Goal: Information Seeking & Learning: Check status

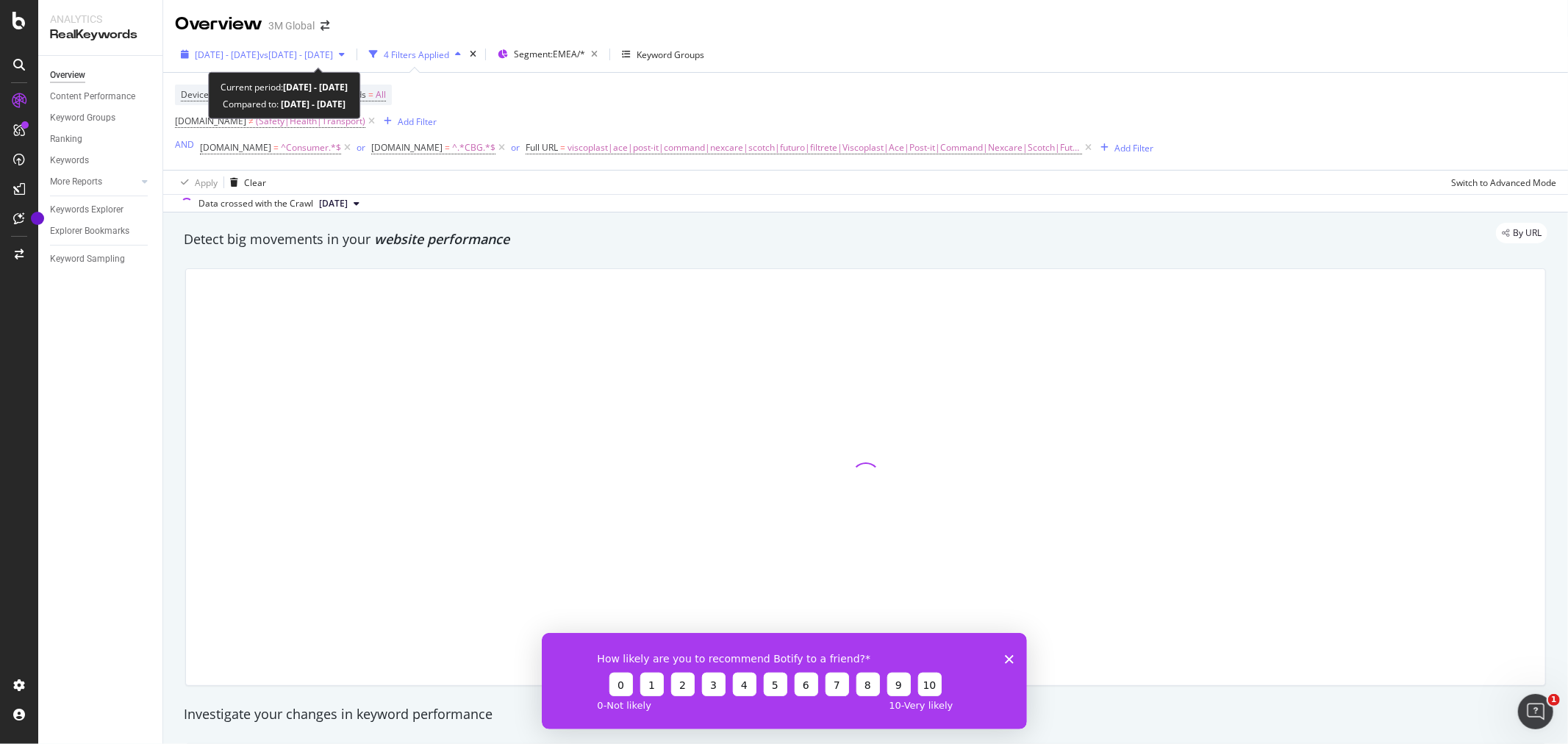
click at [333, 51] on span "vs 2023 Aug. 30th - 2024 Aug. 29th" at bounding box center [296, 55] width 74 height 13
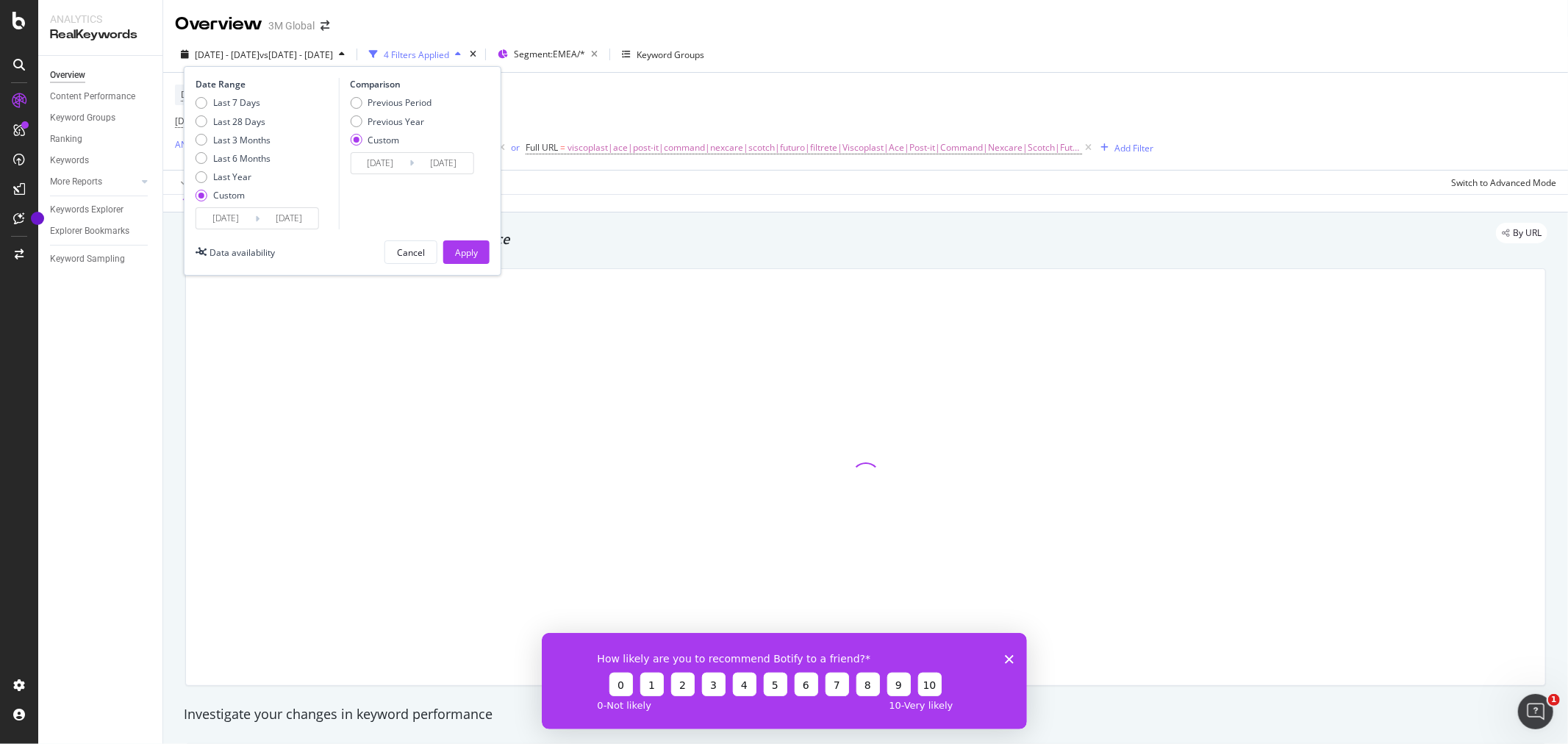
click at [241, 216] on input "2024/08/30" at bounding box center [225, 218] width 58 height 21
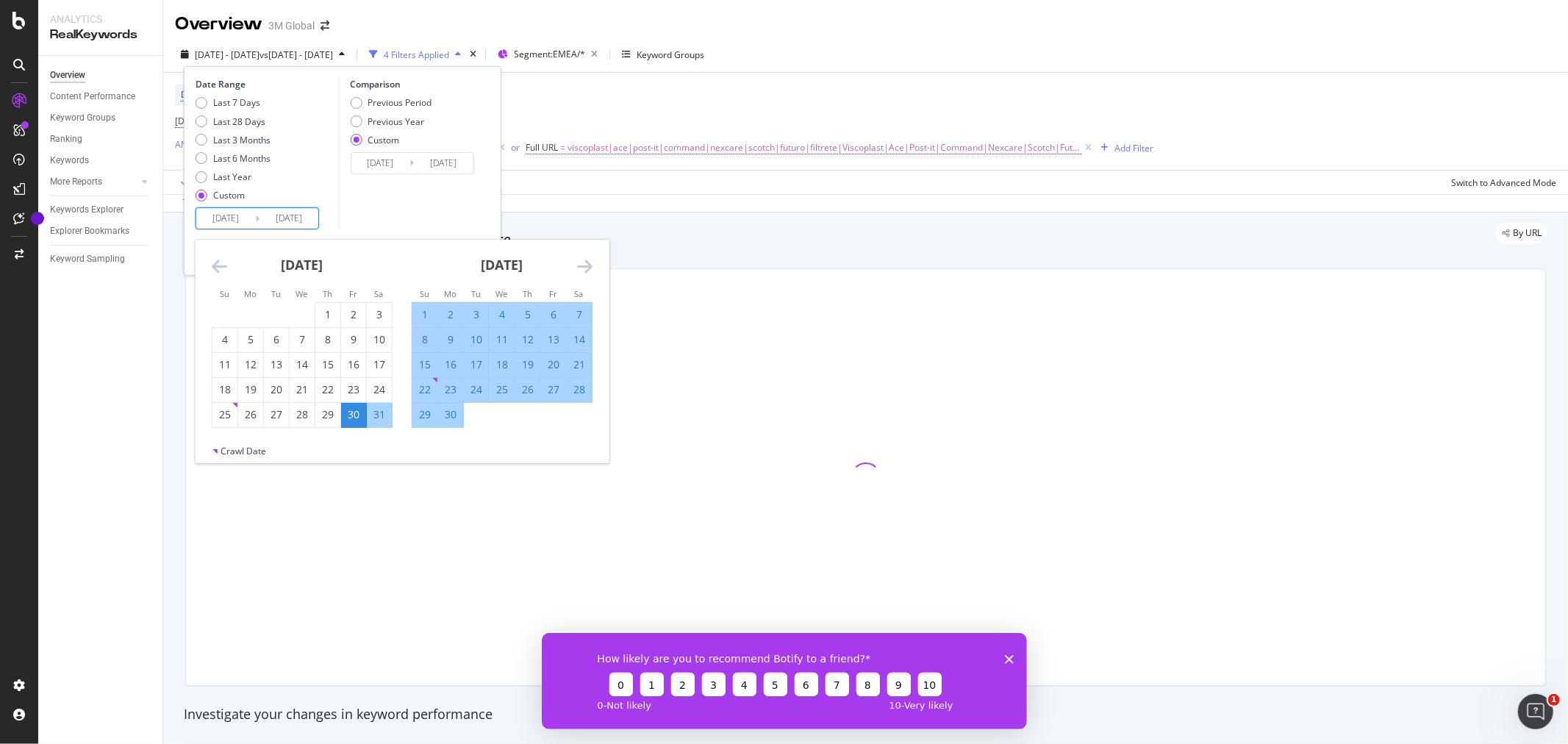
click at [247, 217] on input "2024/08/30" at bounding box center [225, 218] width 58 height 21
click at [427, 313] on div "1" at bounding box center [424, 315] width 25 height 15
type input "2024/09/01"
click at [447, 414] on div "30" at bounding box center [450, 414] width 25 height 15
type input "[DATE]"
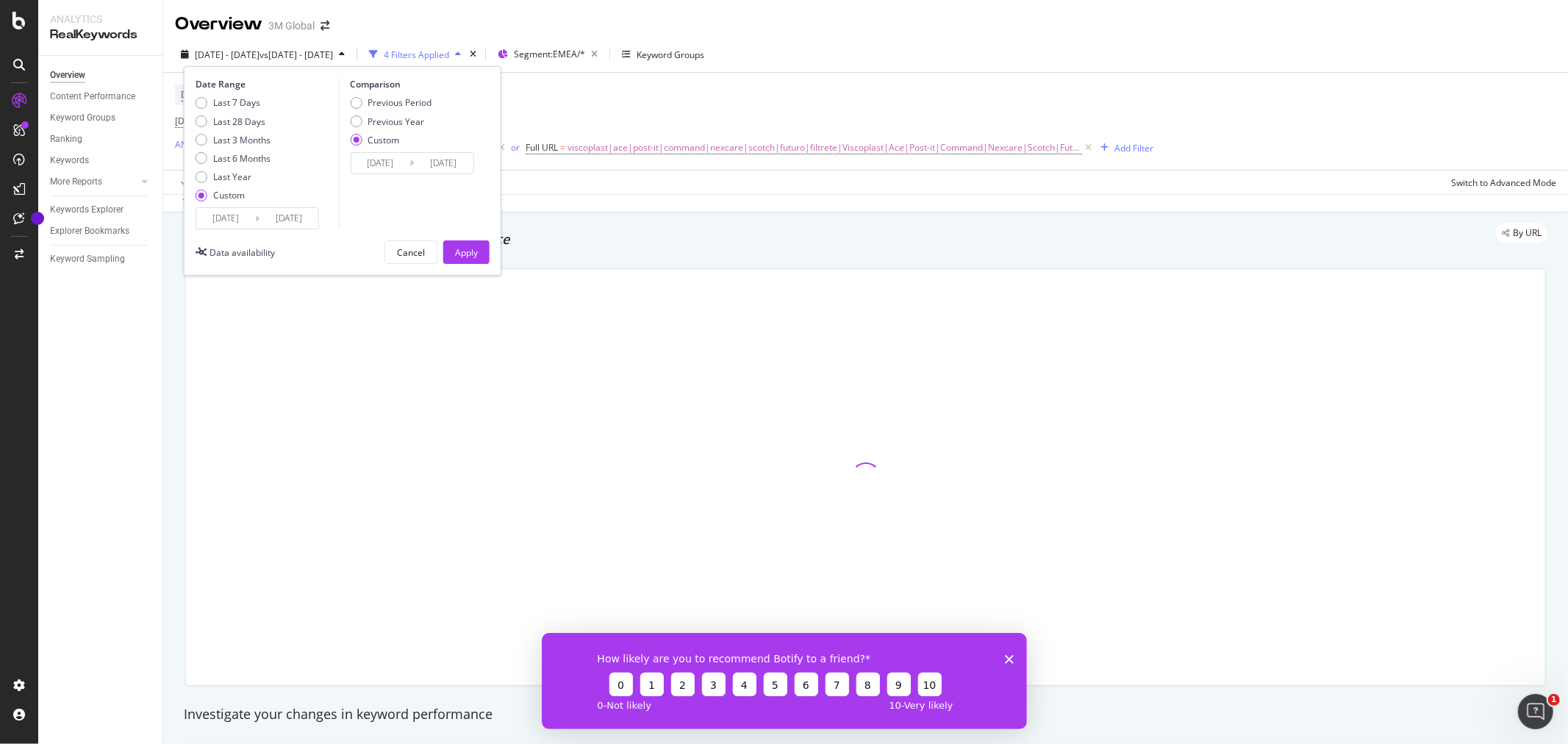
drag, startPoint x: 462, startPoint y: 255, endPoint x: 298, endPoint y: 206, distance: 171.2
click at [319, 203] on div "Date Range Last 7 Days Last 28 Days Last 3 Months Last 6 Months Last Year Custo…" at bounding box center [342, 171] width 318 height 210
click at [228, 217] on input "[DATE]" at bounding box center [225, 218] width 58 height 21
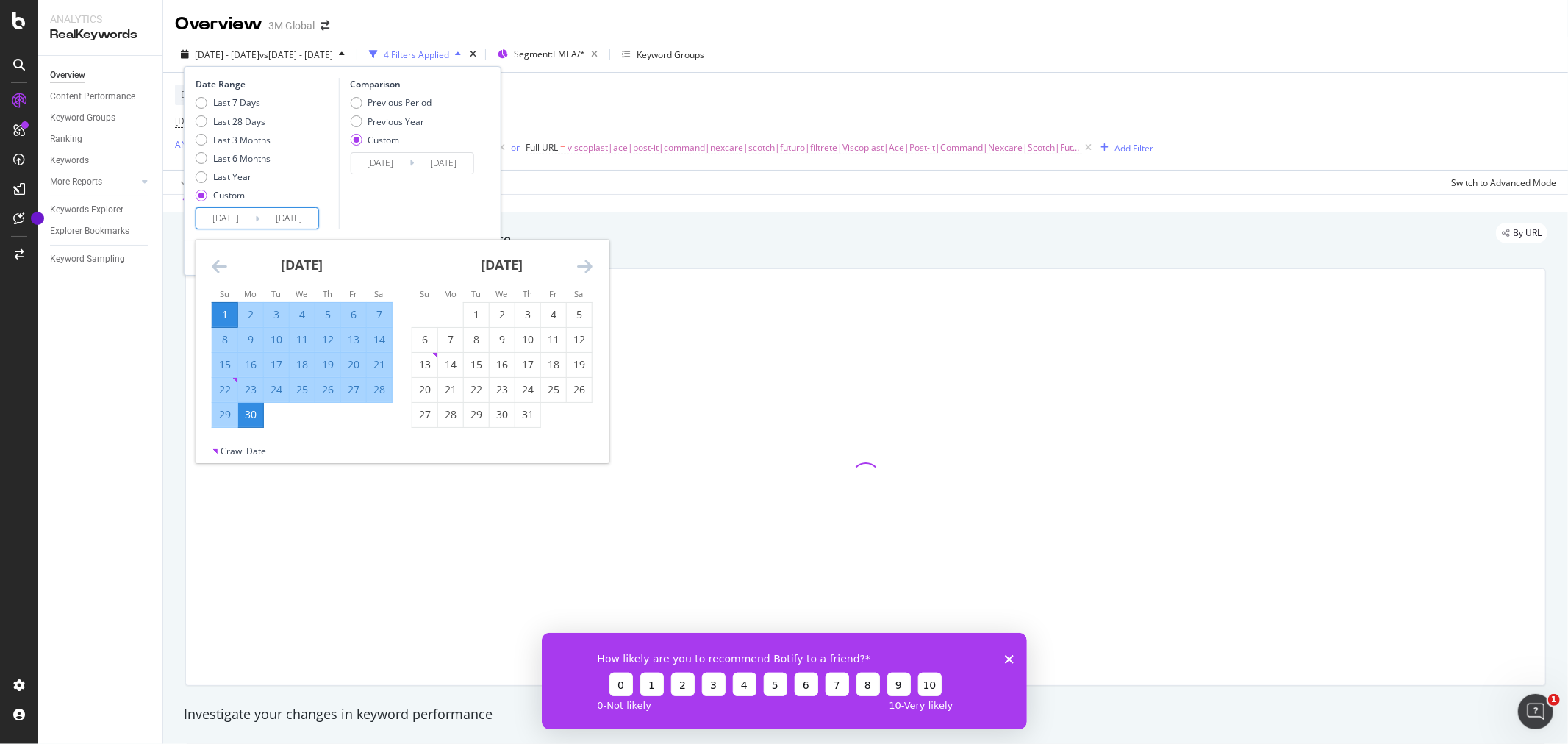
click at [221, 217] on input "[DATE]" at bounding box center [225, 218] width 58 height 21
type input "[DATE]"
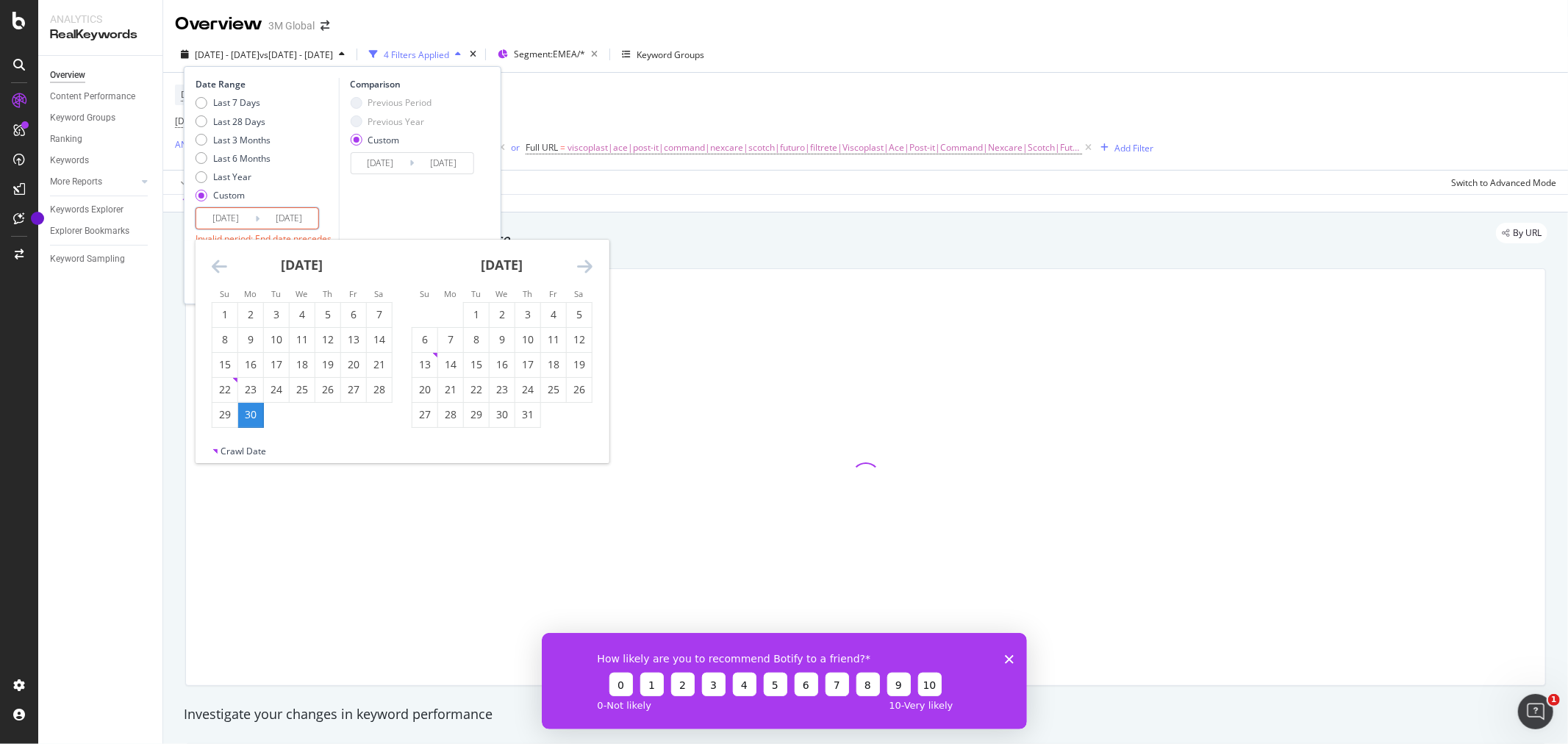
click at [285, 218] on input "[DATE]" at bounding box center [288, 218] width 58 height 21
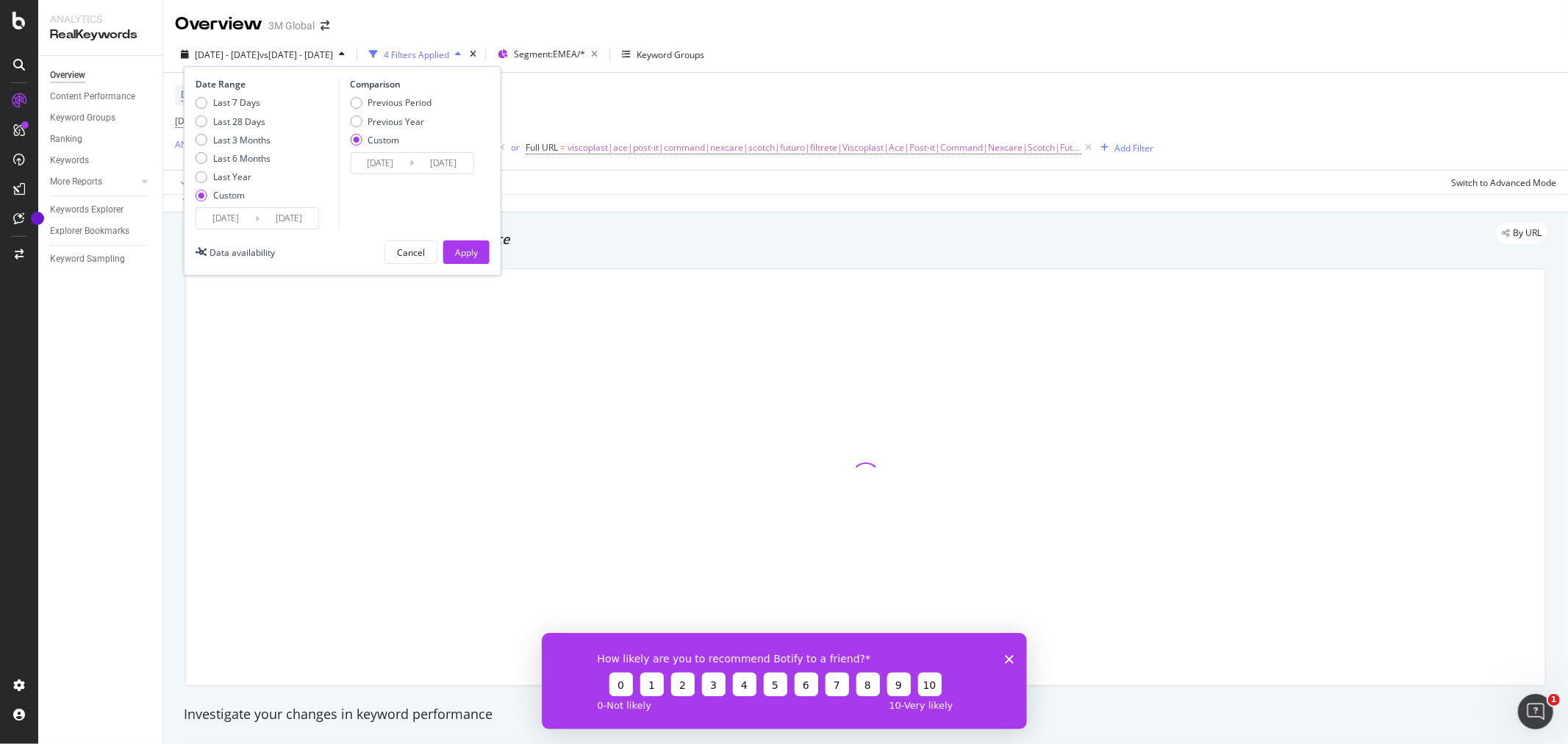
type input "[DATE]"
click at [385, 210] on div "Comparison Previous Period Previous Year Custom 2023/08/30 Navigate forward to …" at bounding box center [407, 153] width 140 height 152
click at [381, 164] on input "2023/08/30" at bounding box center [380, 163] width 58 height 21
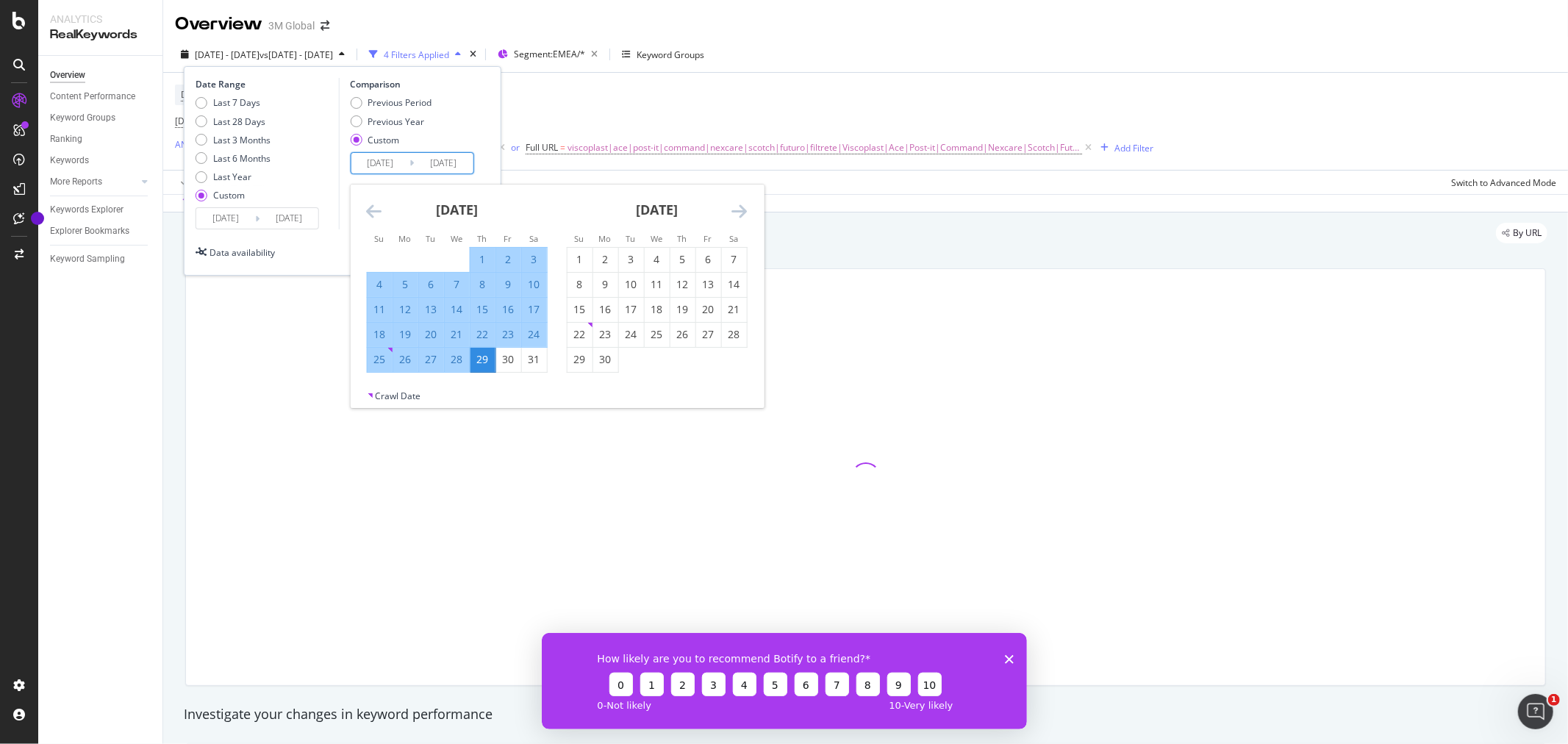
click at [376, 161] on input "2023/08/30" at bounding box center [380, 163] width 58 height 21
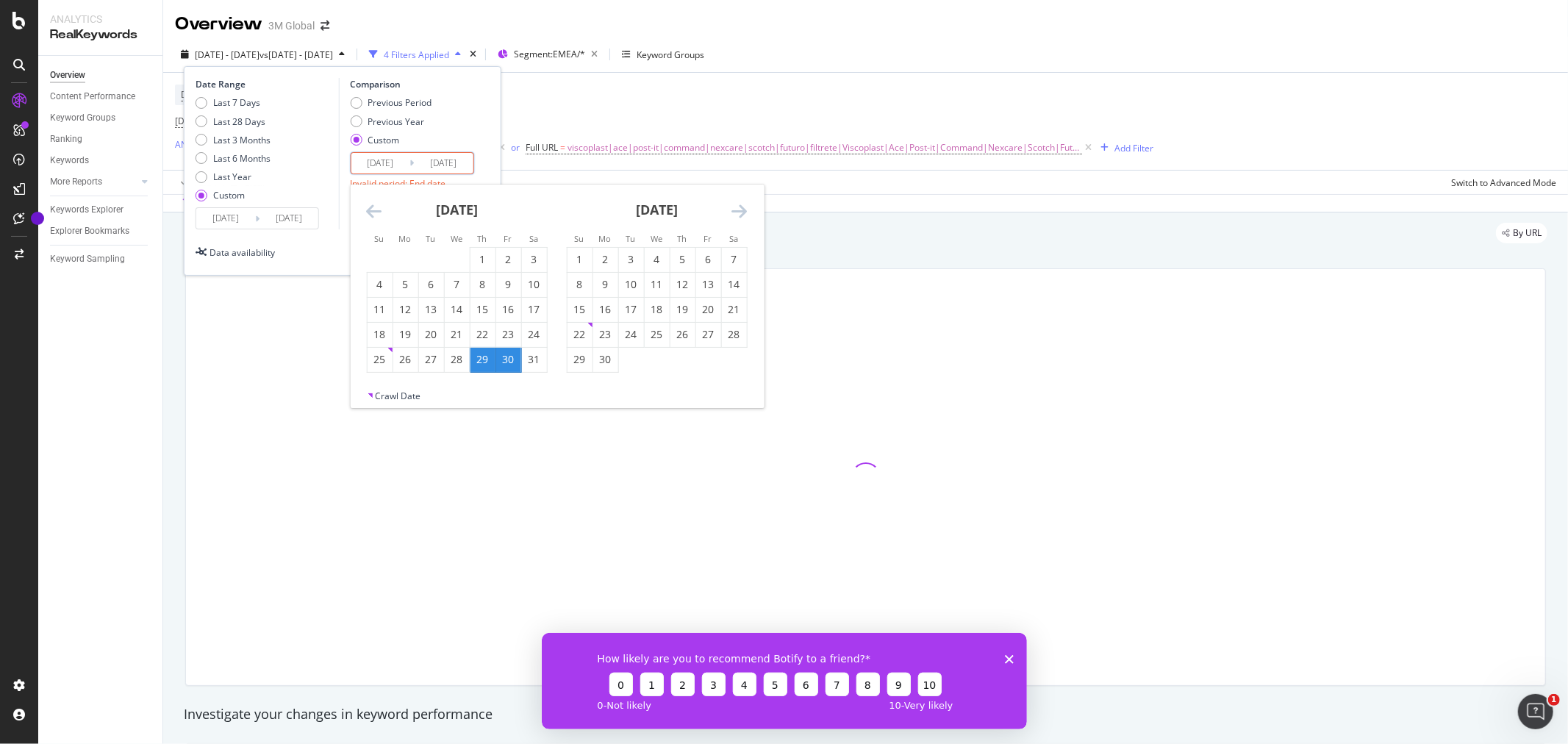
click at [469, 107] on div "Previous Period Previous Year Custom" at bounding box center [413, 124] width 128 height 55
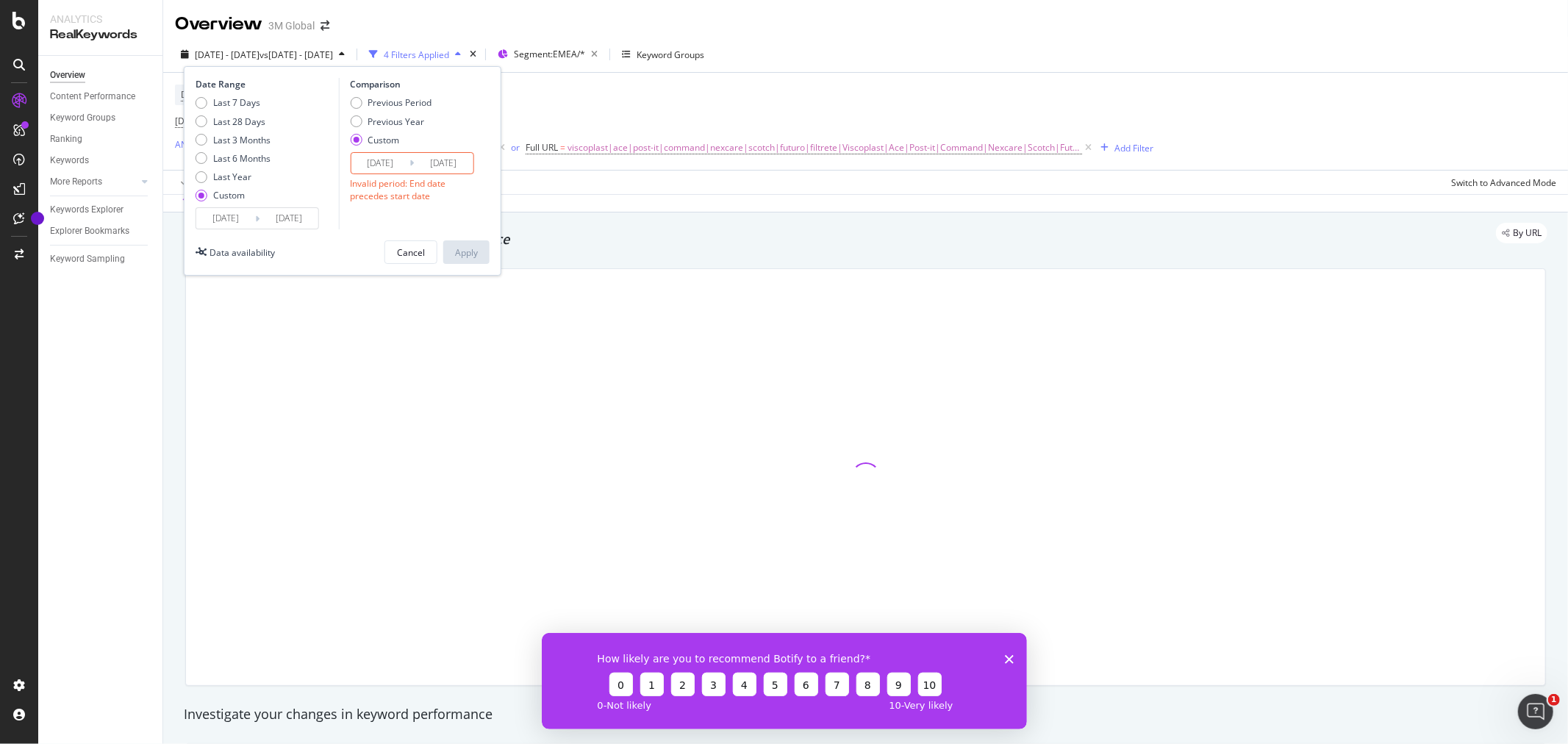
click at [392, 164] on input "[DATE]" at bounding box center [380, 163] width 58 height 21
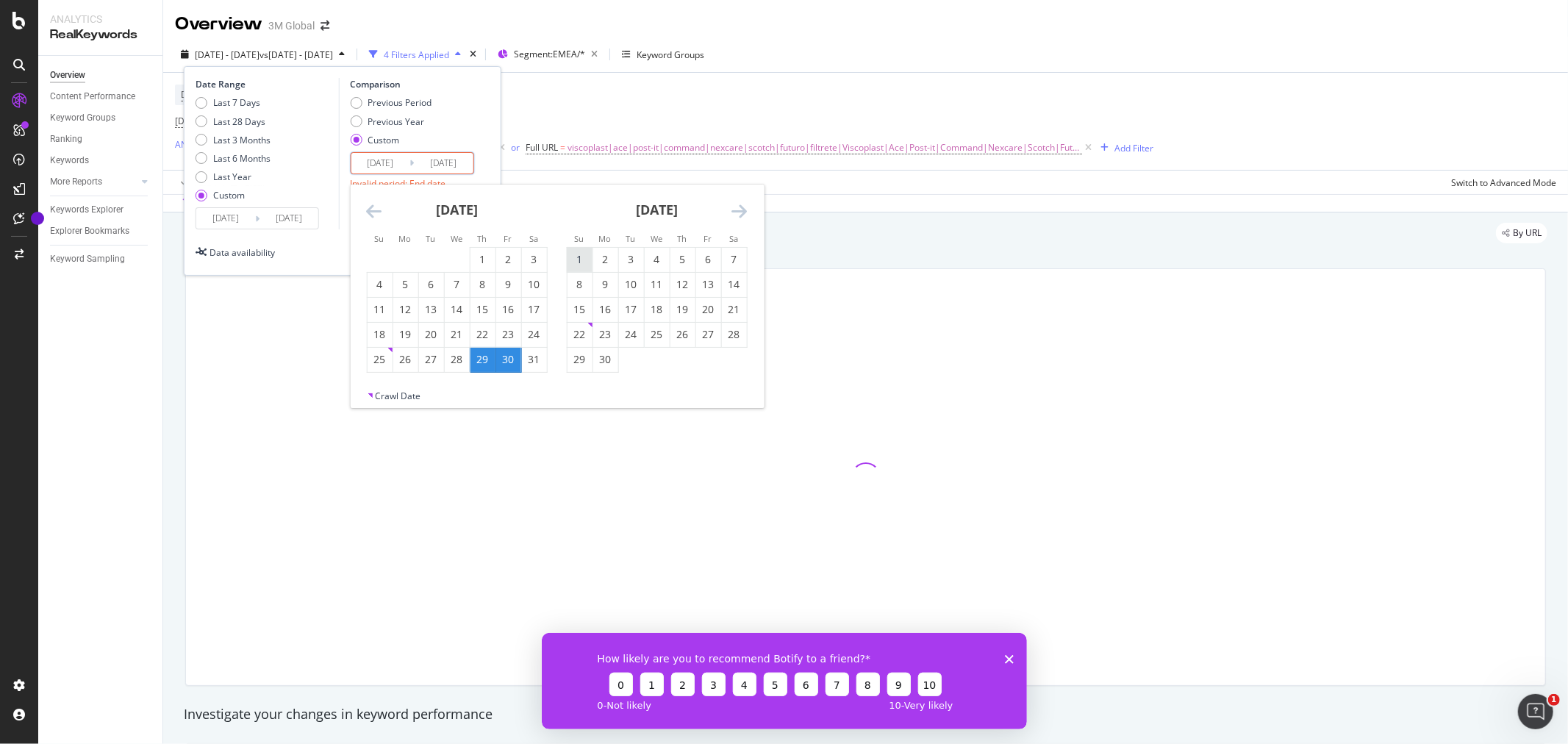
click at [581, 255] on div "1" at bounding box center [579, 259] width 25 height 15
type input "2024/09/01"
click at [611, 351] on div "30" at bounding box center [604, 360] width 25 height 25
type input "2024/09/30"
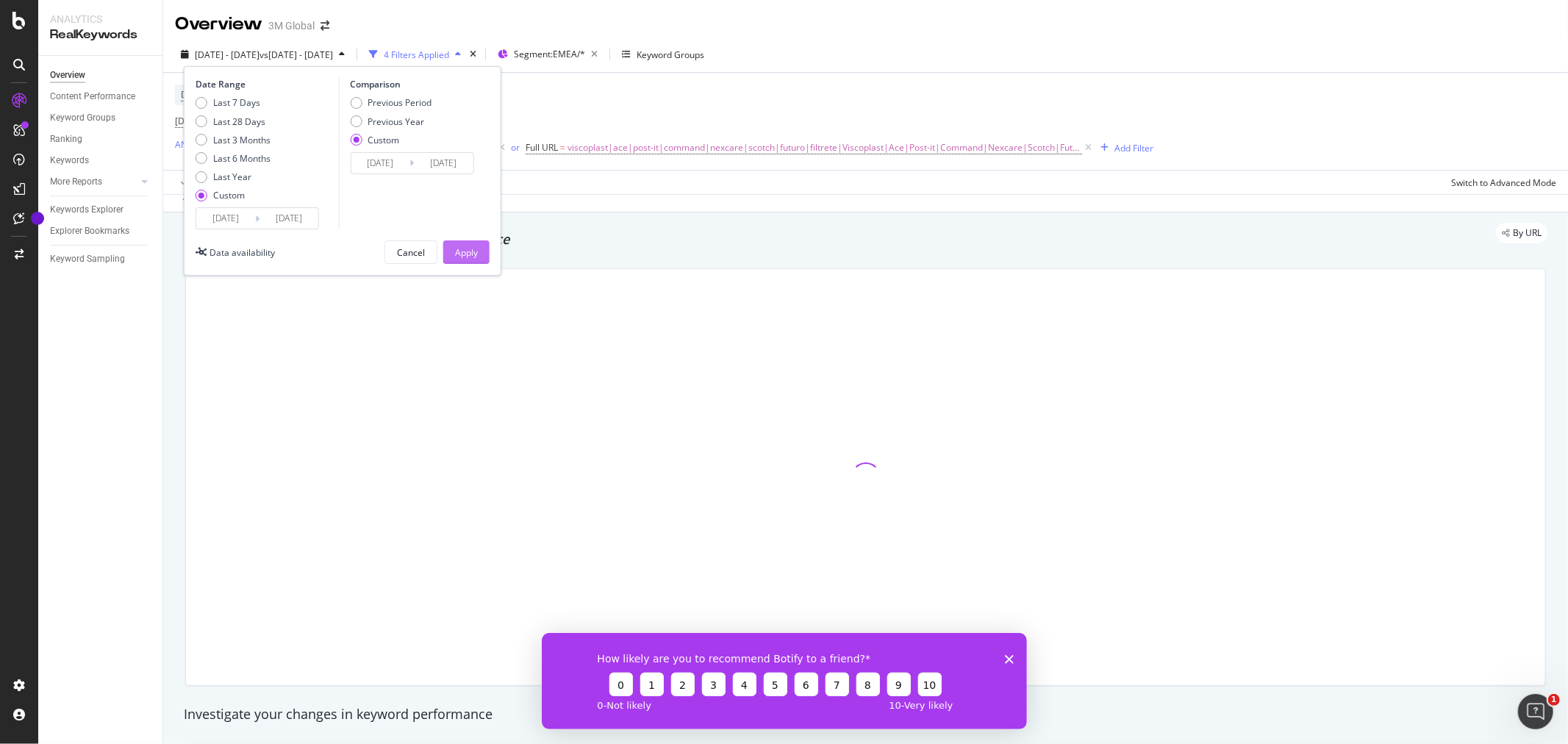
click at [470, 247] on div "Apply" at bounding box center [466, 253] width 23 height 13
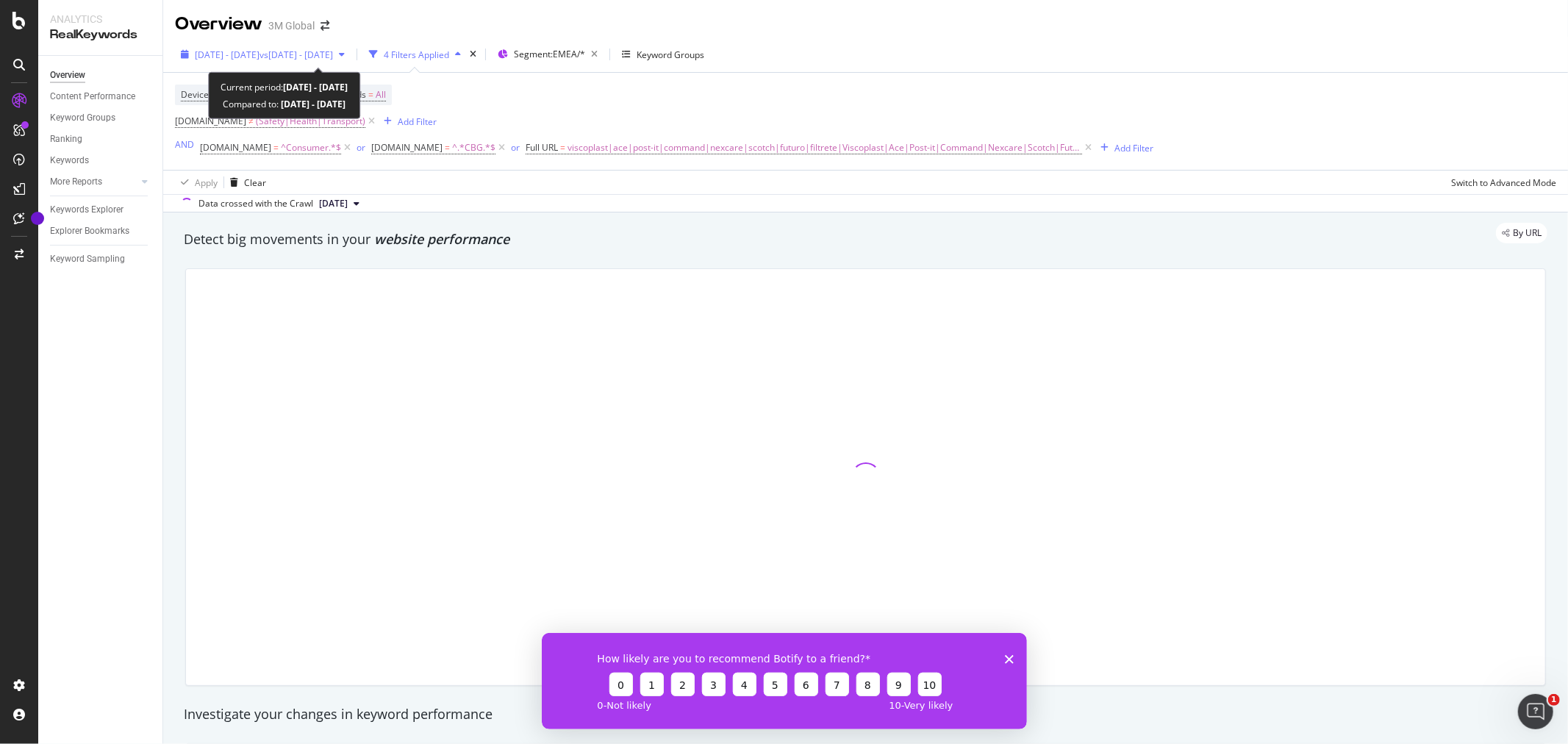
click at [350, 61] on div "[DATE] - [DATE] vs [DATE] - [DATE]" at bounding box center [263, 55] width 175 height 22
click at [259, 52] on span "2024 Aug. 30th - 2025 Aug. 29th" at bounding box center [226, 55] width 65 height 13
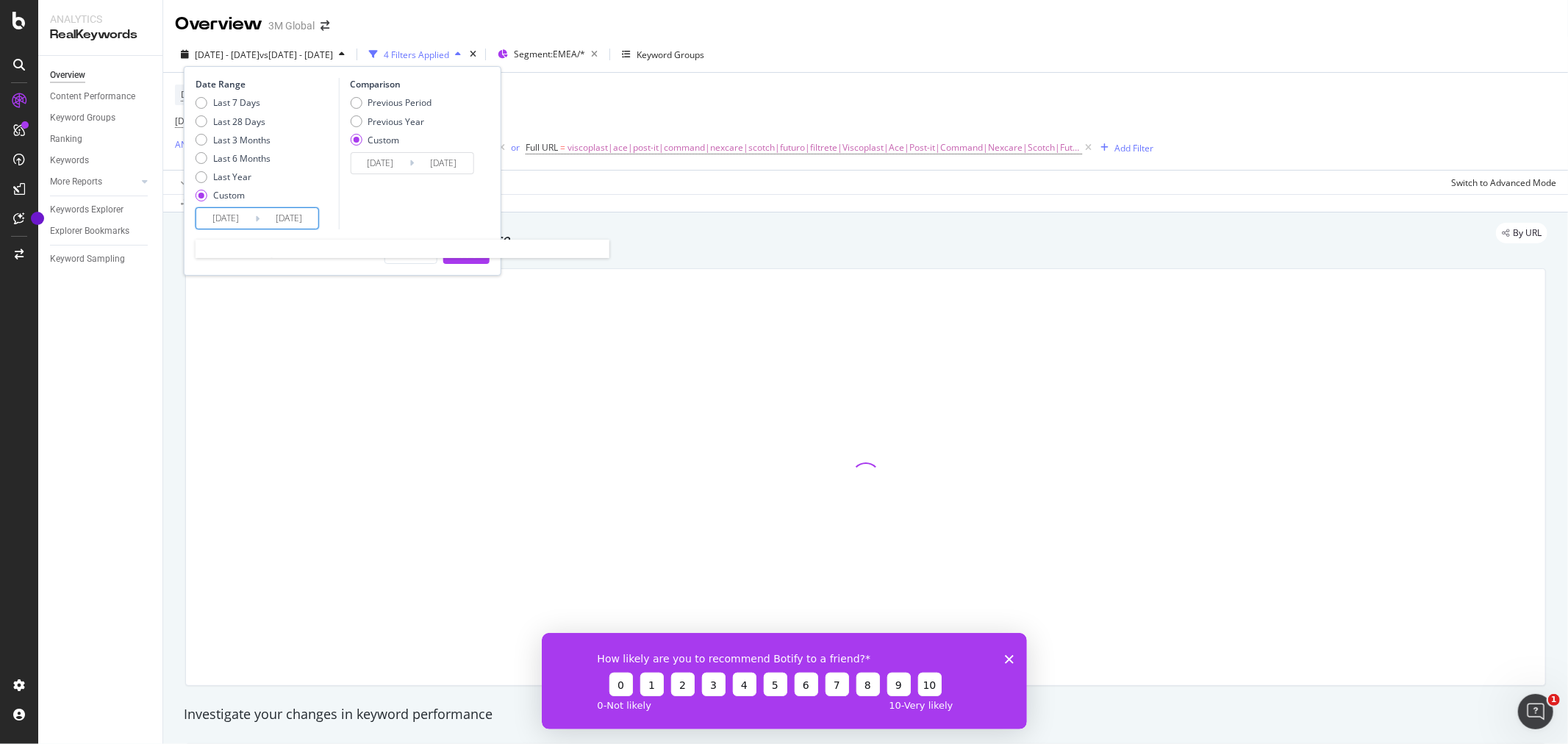
click at [234, 218] on input "[DATE]" at bounding box center [225, 218] width 58 height 21
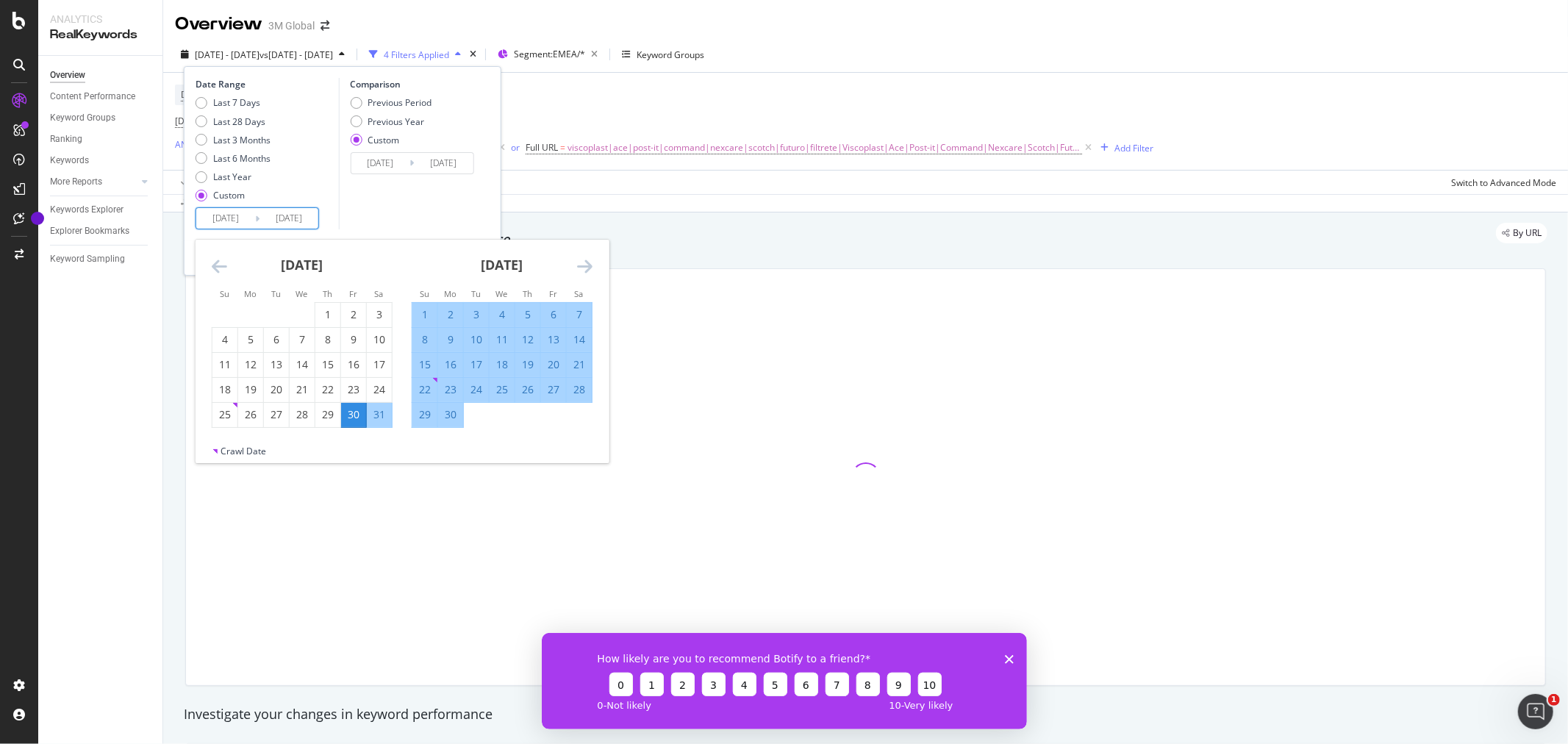
click at [247, 215] on input "[DATE]" at bounding box center [225, 218] width 58 height 21
type input "2024/10/01"
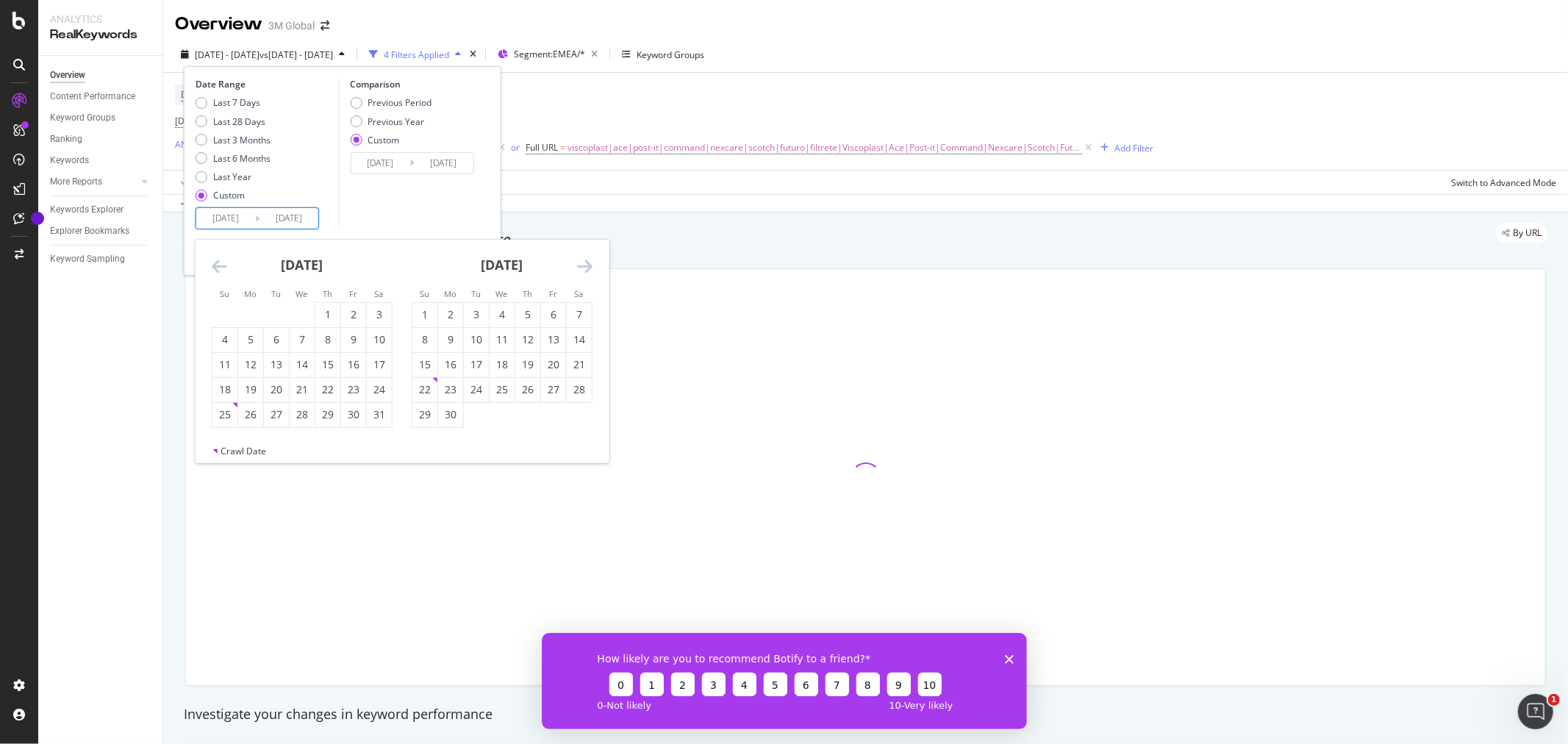
click at [297, 216] on input "[DATE]" at bounding box center [288, 218] width 58 height 21
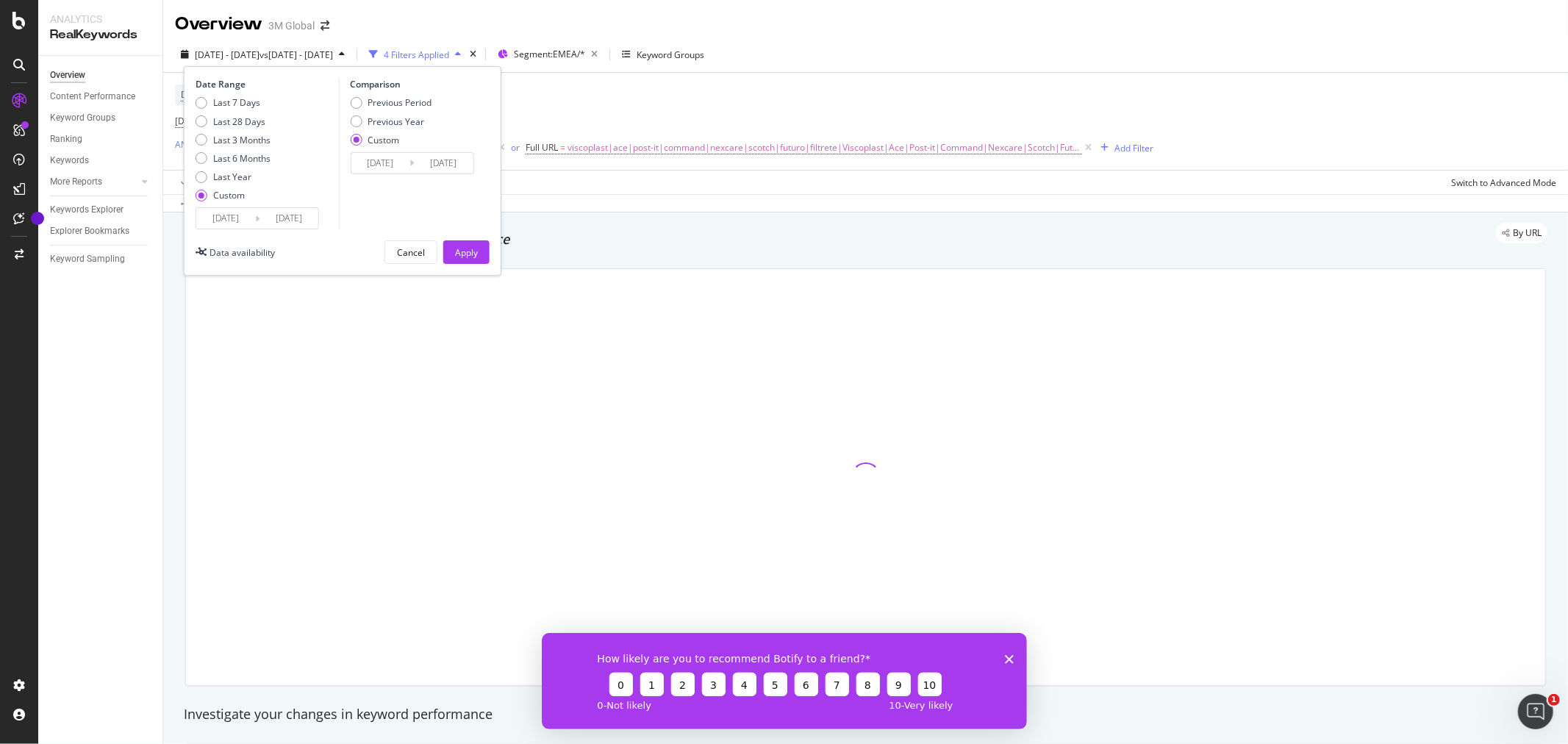
click at [316, 217] on input "2025/09/29" at bounding box center [288, 218] width 58 height 21
type input "2025/09/30"
click at [395, 162] on input "2023/08/30" at bounding box center [380, 163] width 58 height 21
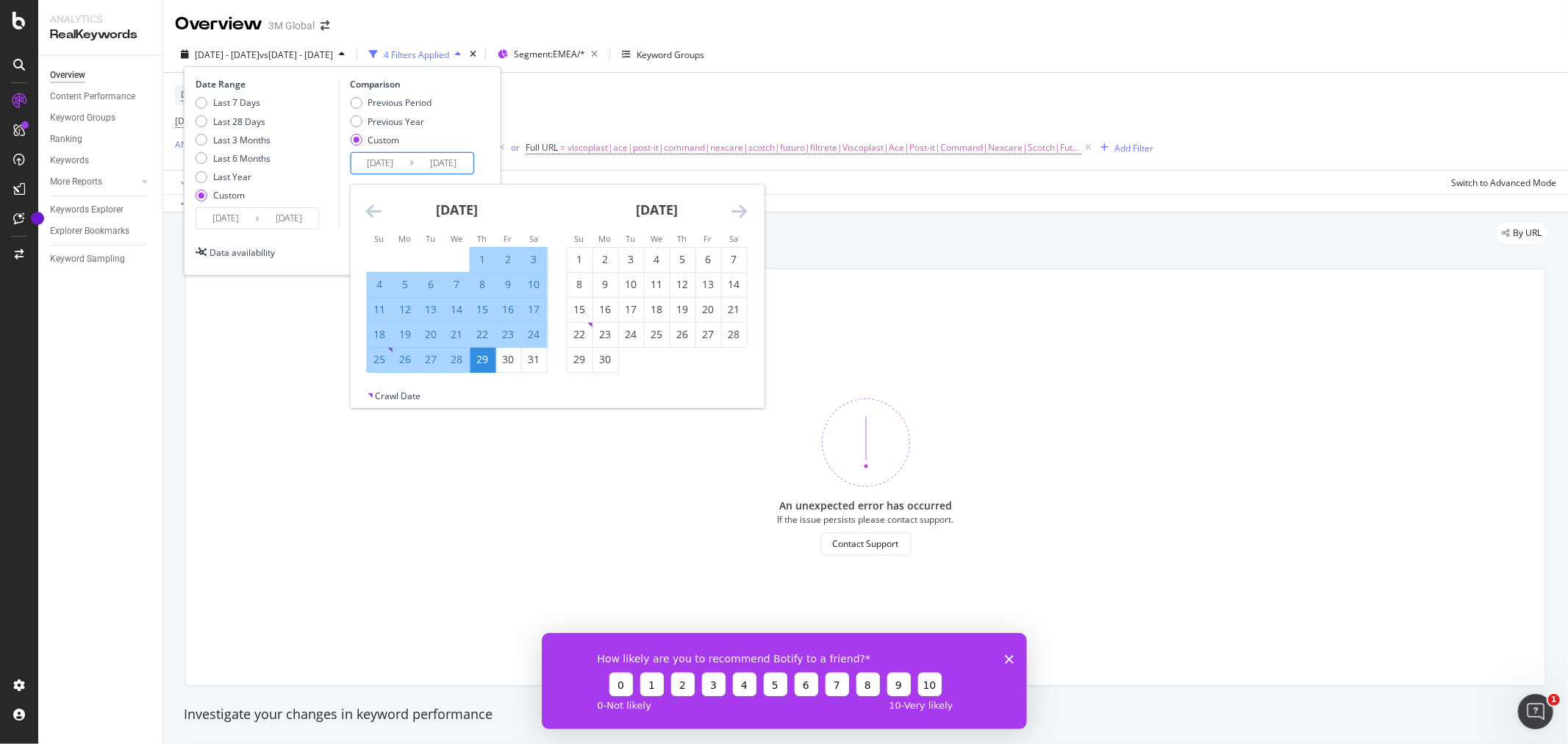
click at [401, 160] on input "2023/08/30" at bounding box center [380, 163] width 58 height 21
click at [391, 161] on input "2023/08/01" at bounding box center [380, 163] width 58 height 21
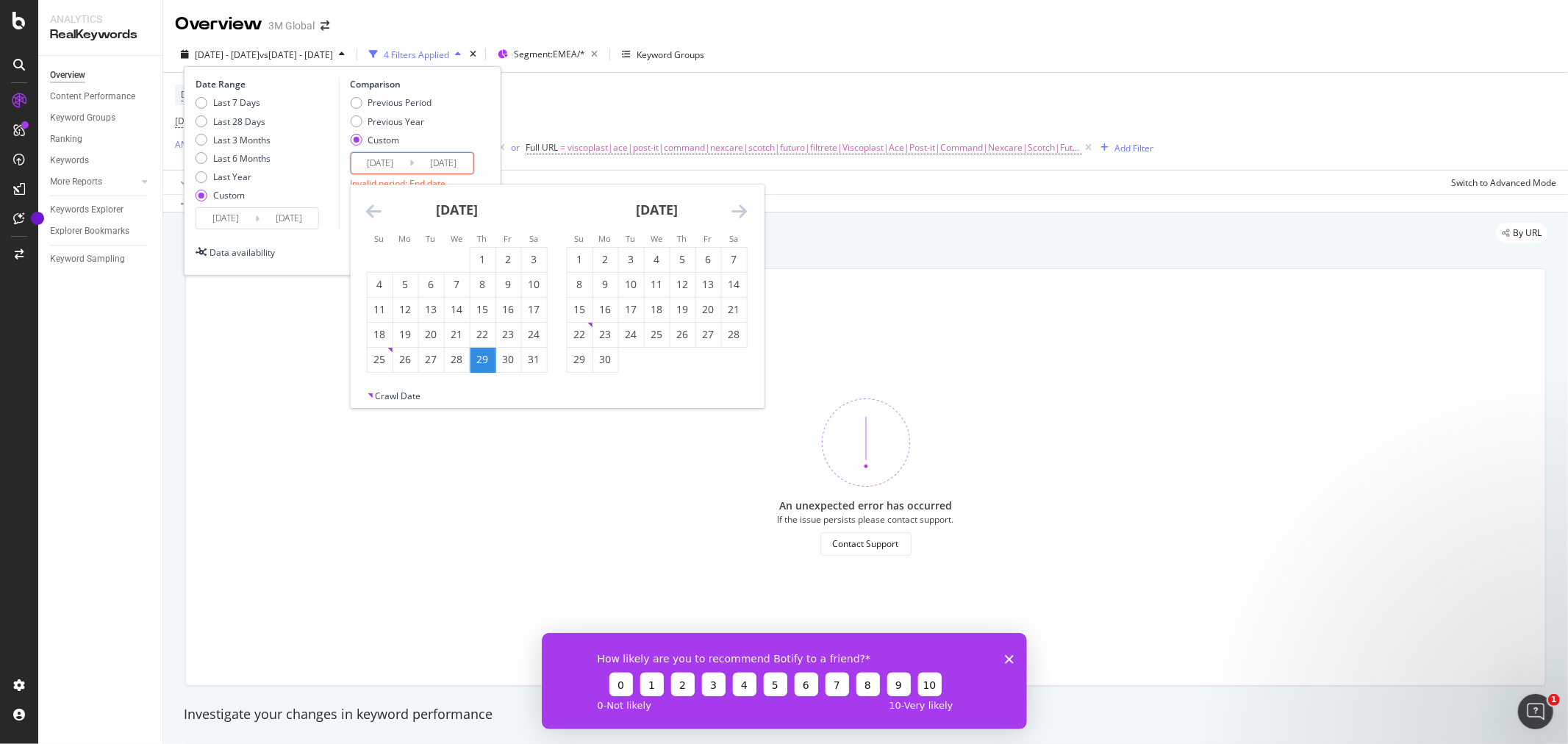
type input "2023/10/01"
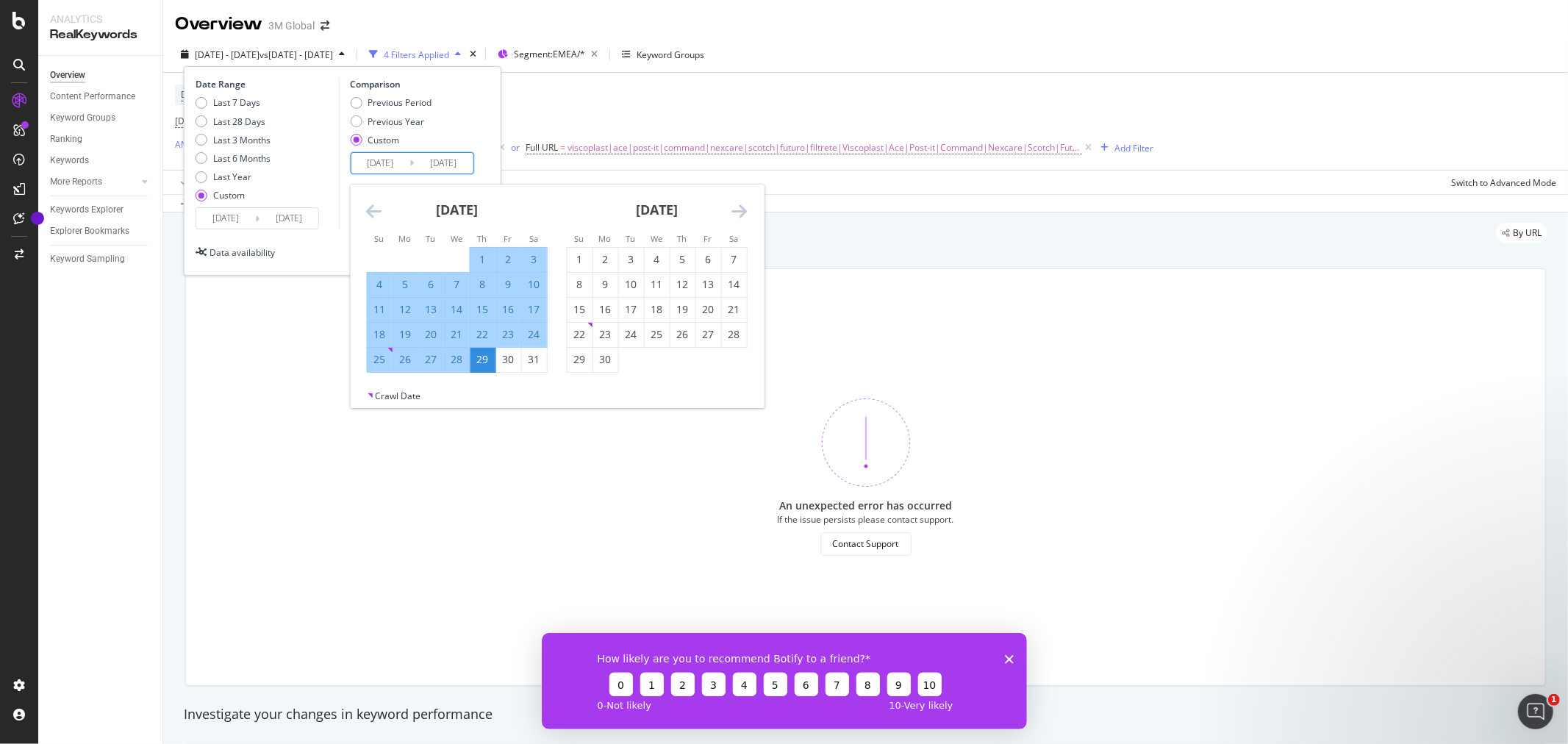
click at [466, 165] on input "2024/08/29" at bounding box center [443, 163] width 58 height 21
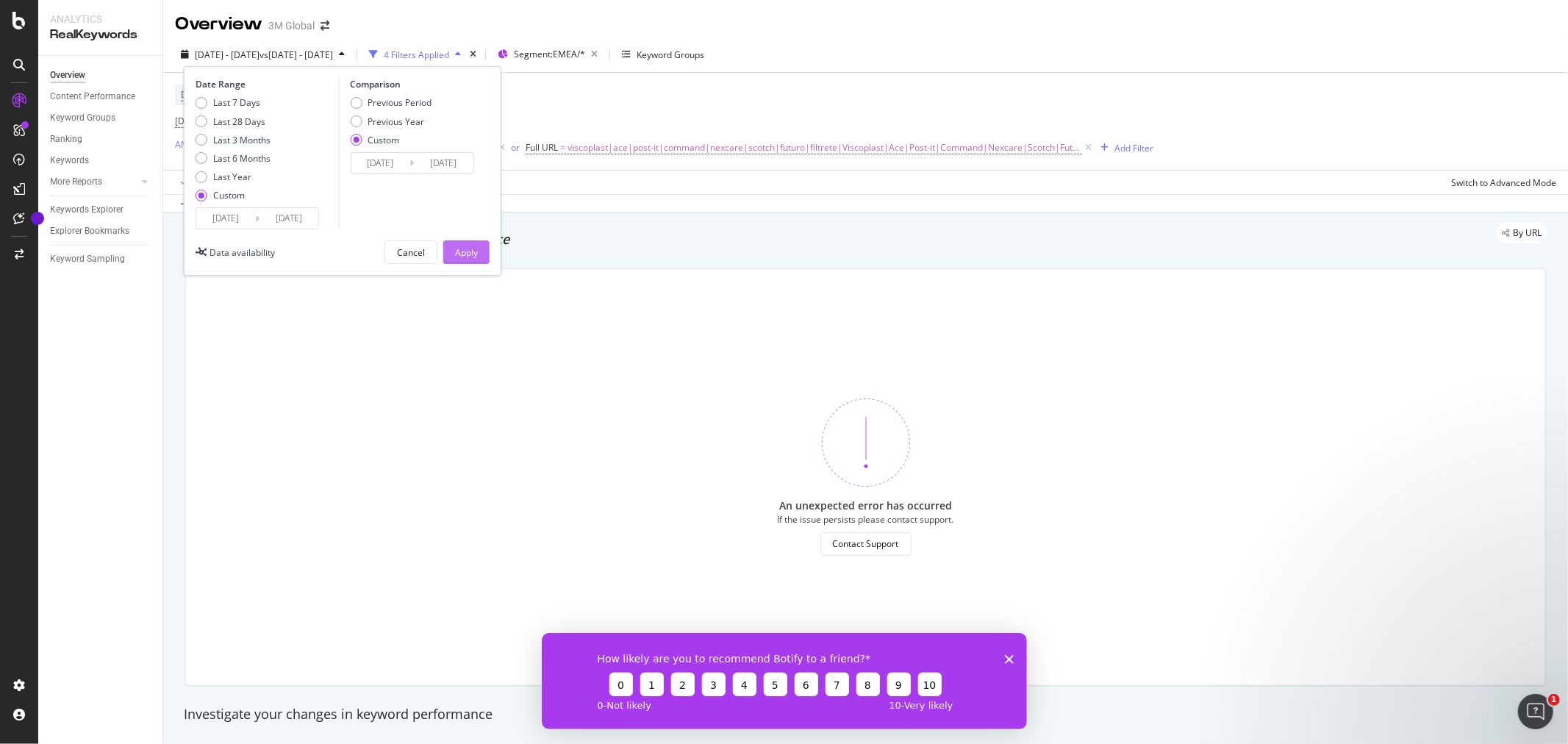
type input "2024/09/30"
click at [471, 246] on div "Apply" at bounding box center [466, 253] width 23 height 13
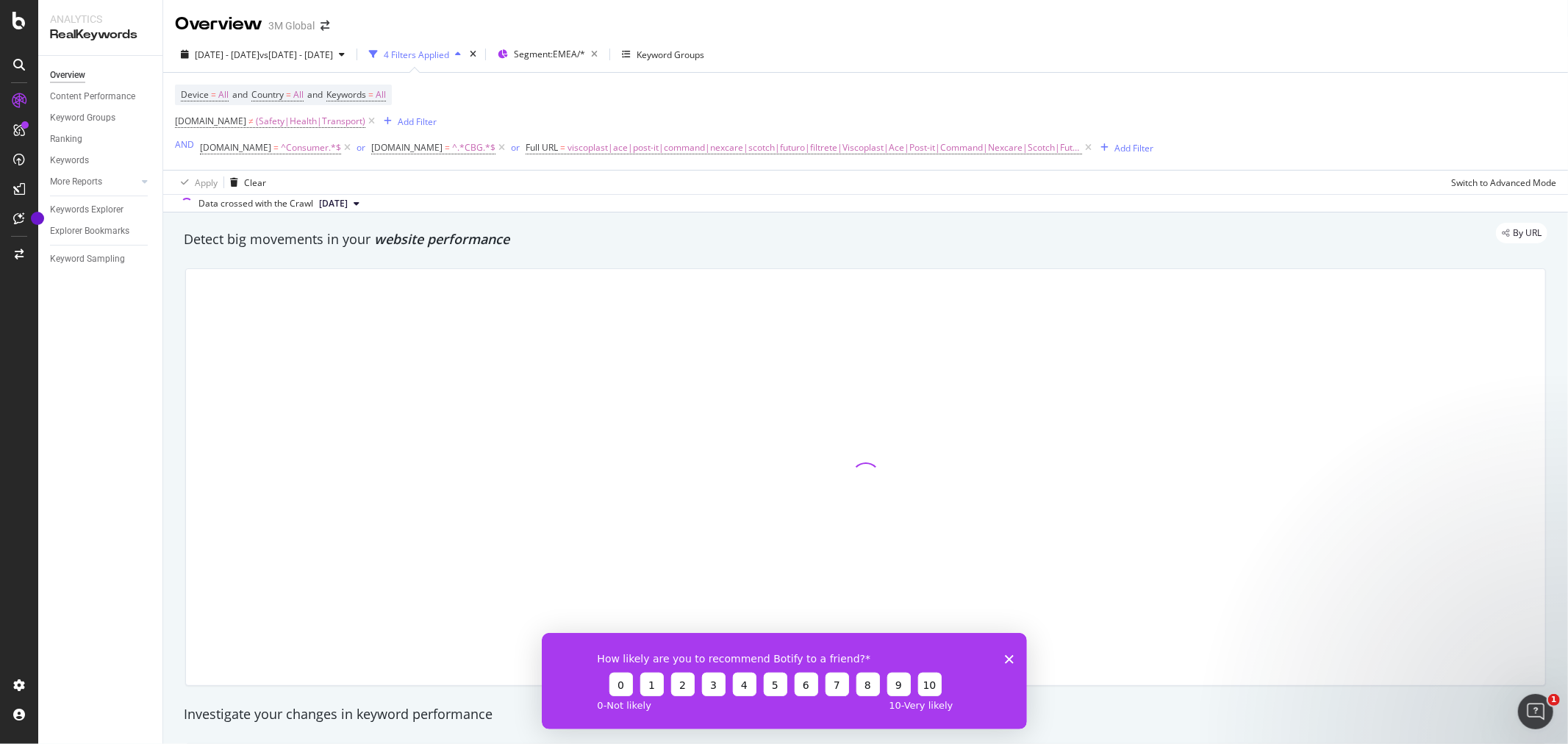
scroll to position [327, 0]
click at [1008, 660] on icon "Close survey" at bounding box center [1009, 659] width 9 height 9
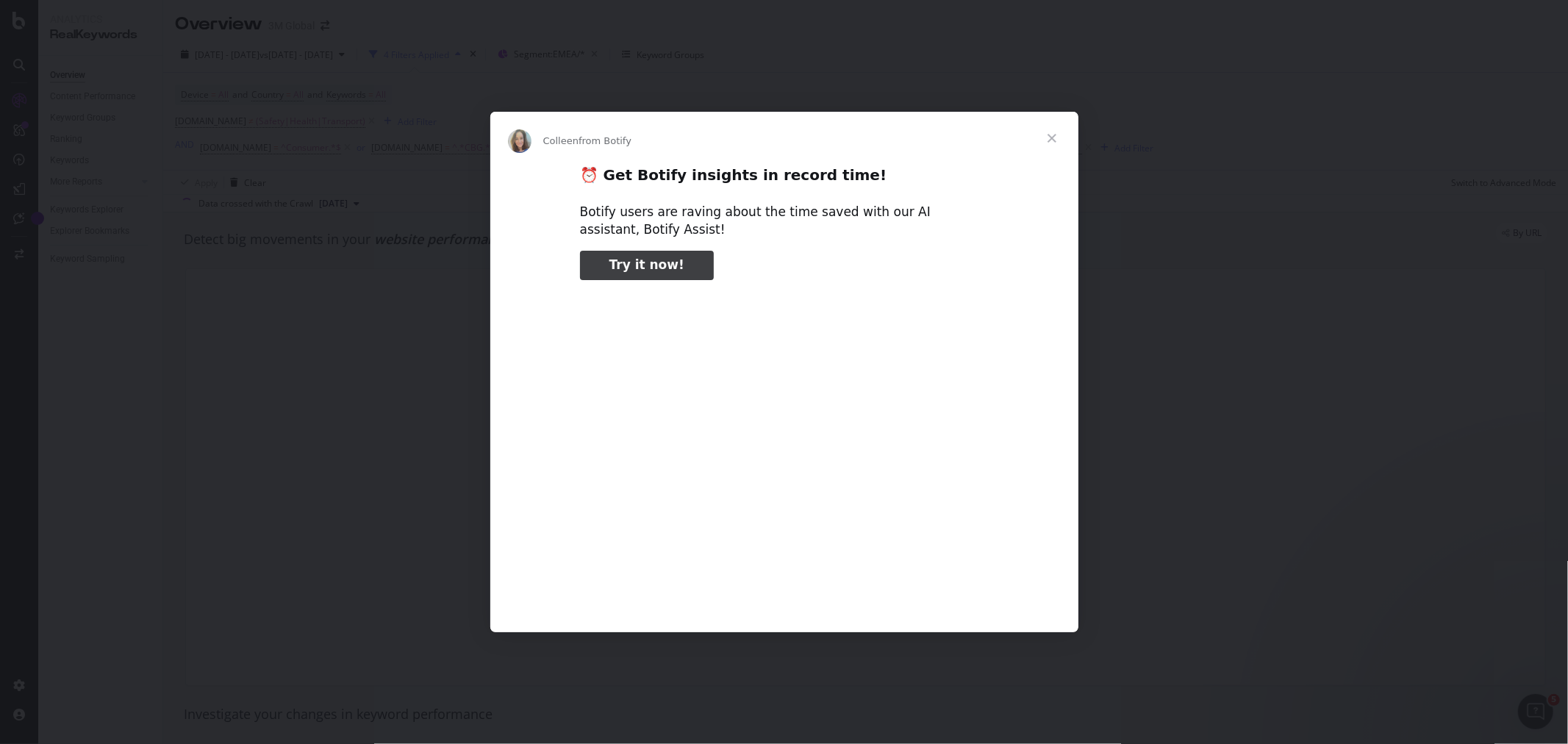
type input "79747"
click at [1057, 133] on span "Close" at bounding box center [1052, 138] width 53 height 53
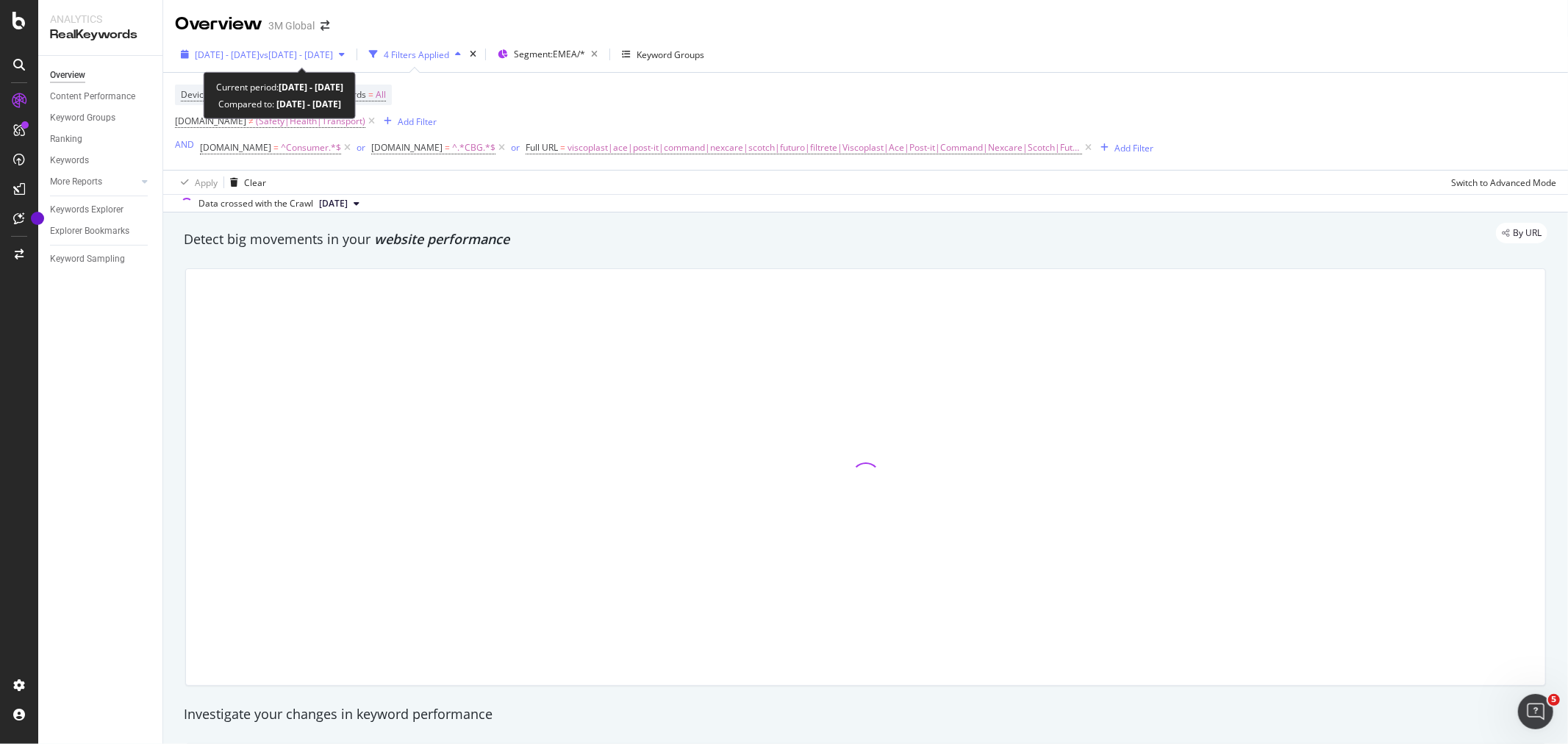
click at [259, 51] on span "2025 Aug. 1st - Aug. 29th" at bounding box center [226, 55] width 65 height 13
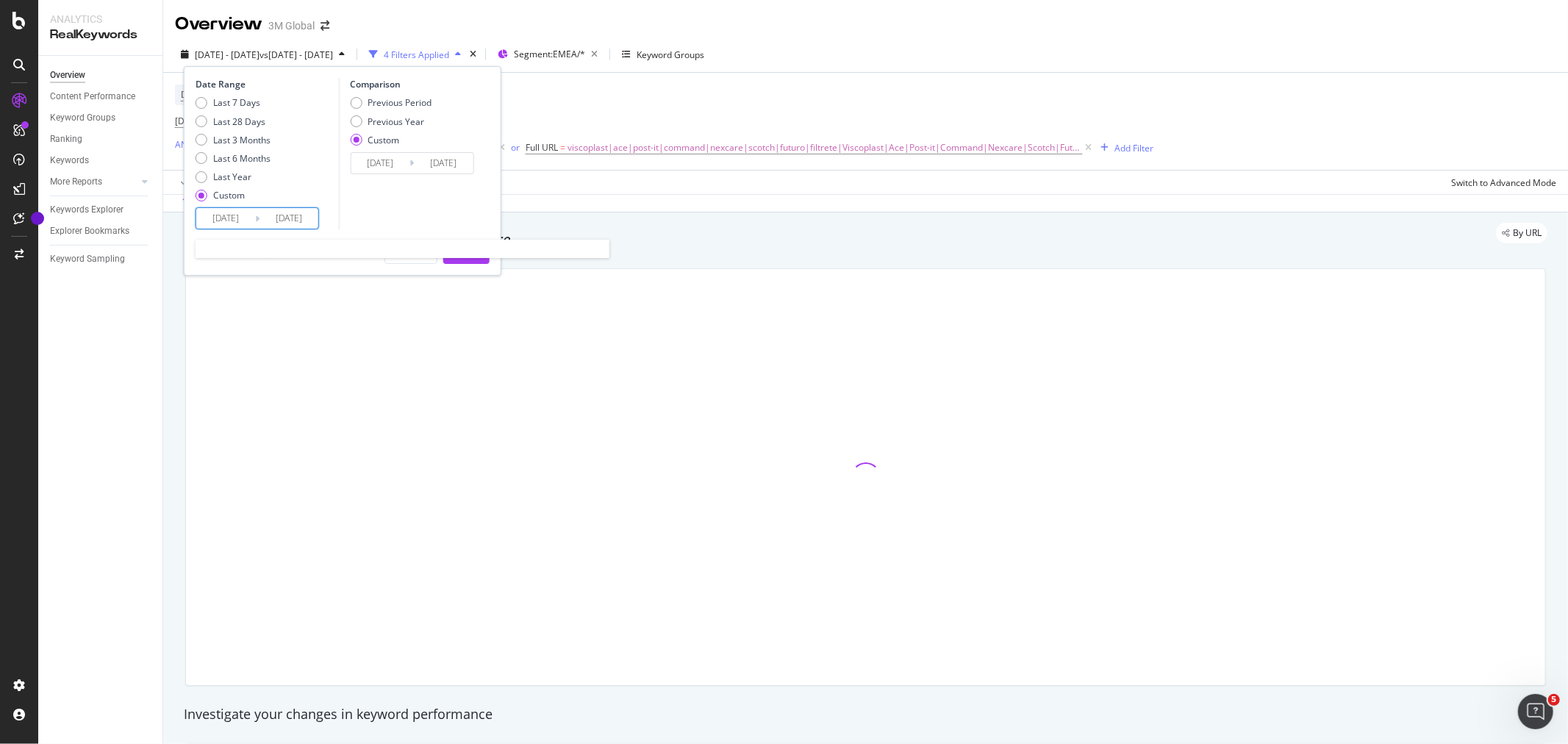
click at [241, 214] on input "[DATE]" at bounding box center [225, 218] width 58 height 21
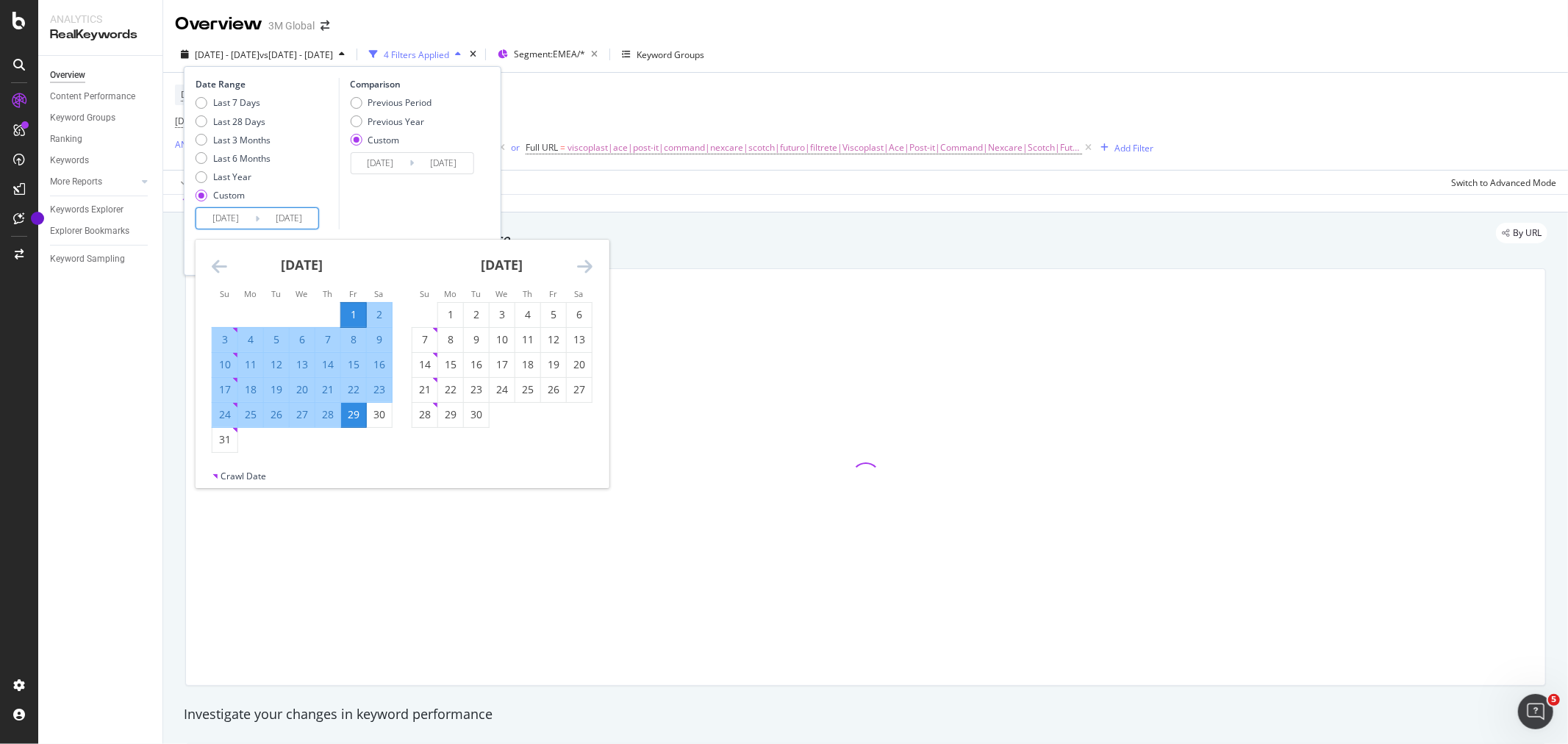
click at [233, 215] on input "[DATE]" at bounding box center [225, 218] width 58 height 21
type input "[DATE]"
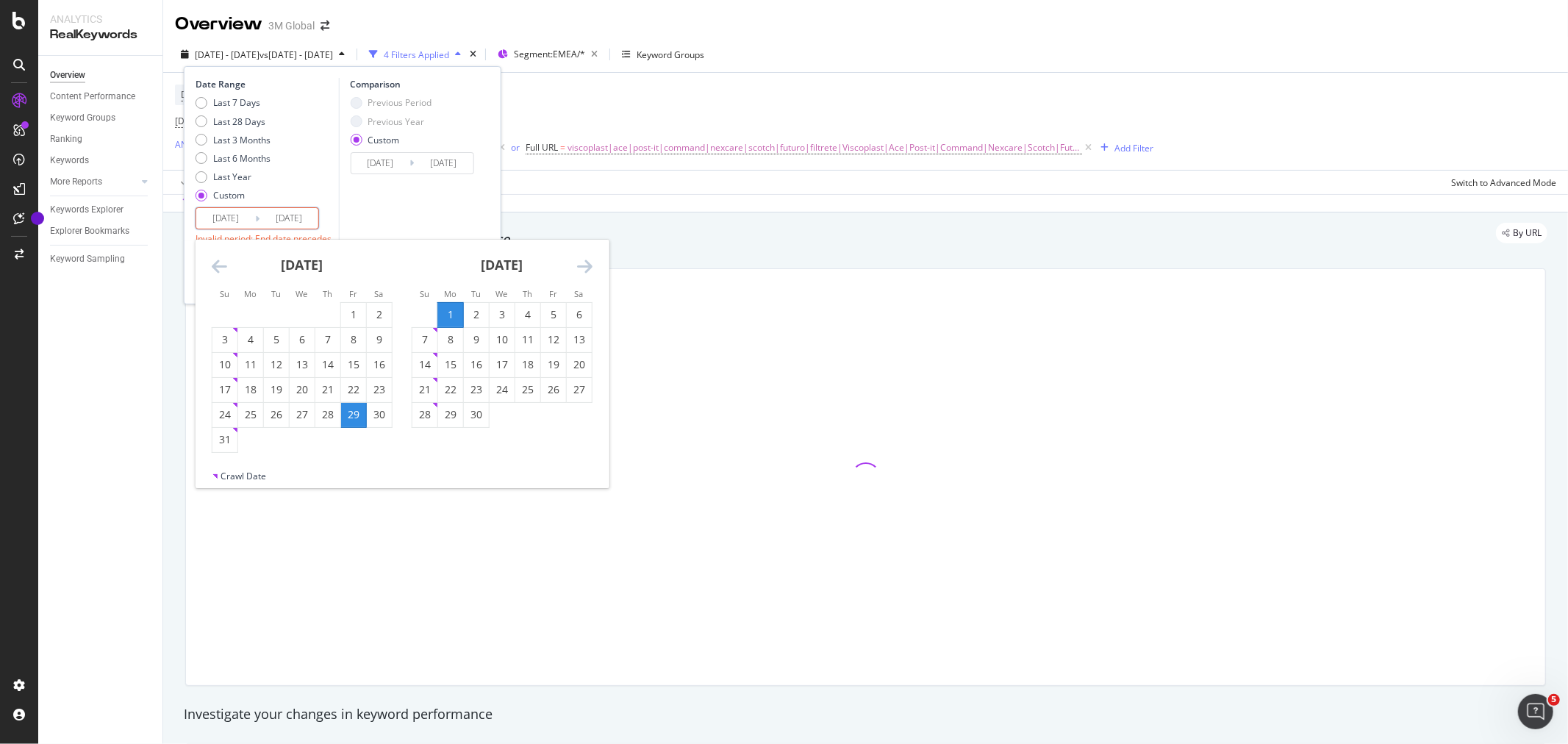
click at [314, 217] on input "2025/08/29" at bounding box center [288, 218] width 58 height 21
drag, startPoint x: 298, startPoint y: 221, endPoint x: 327, endPoint y: 209, distance: 31.4
click at [301, 221] on input "2025/08/30" at bounding box center [288, 218] width 58 height 21
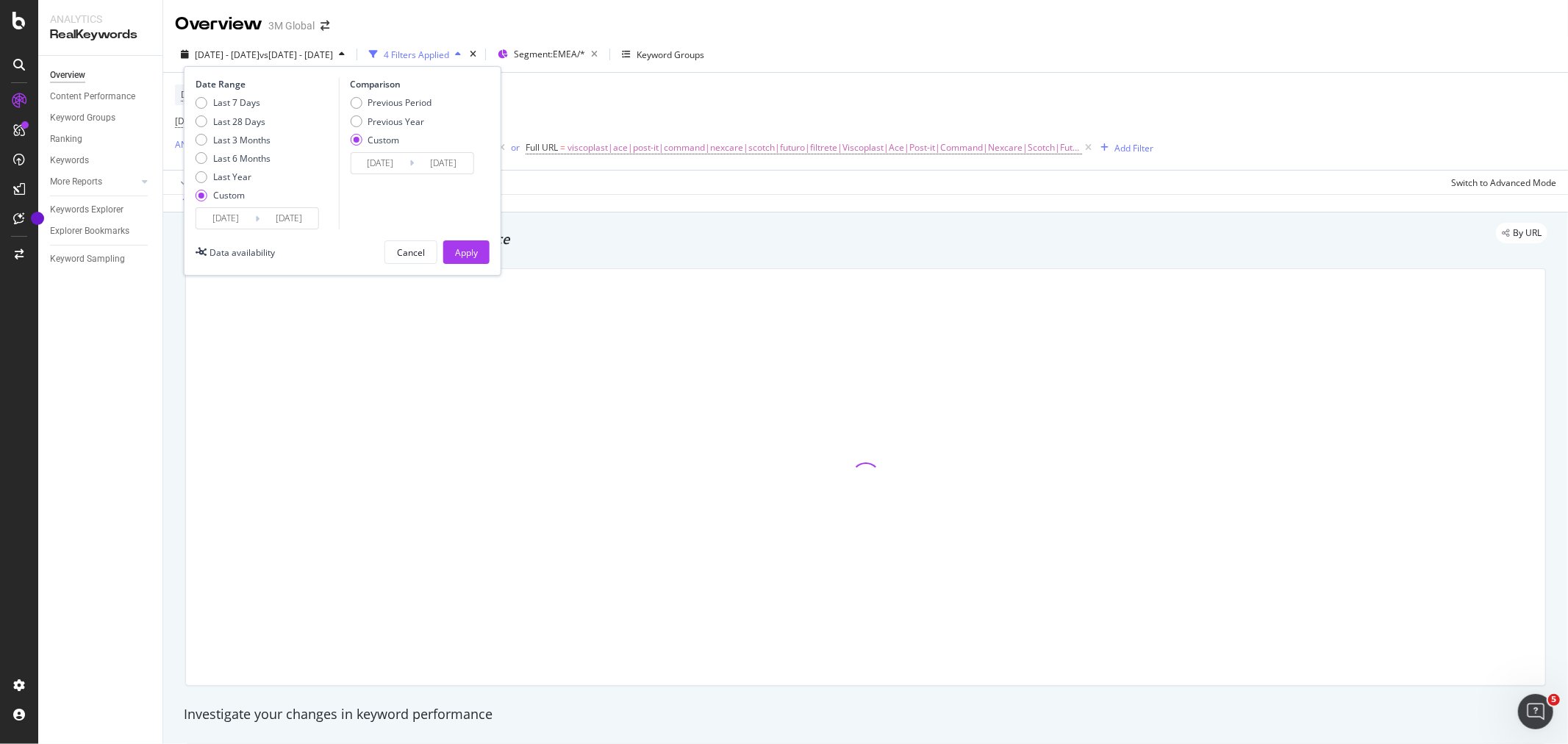
type input "[DATE]"
click at [387, 166] on input "2024/08/01" at bounding box center [380, 163] width 58 height 21
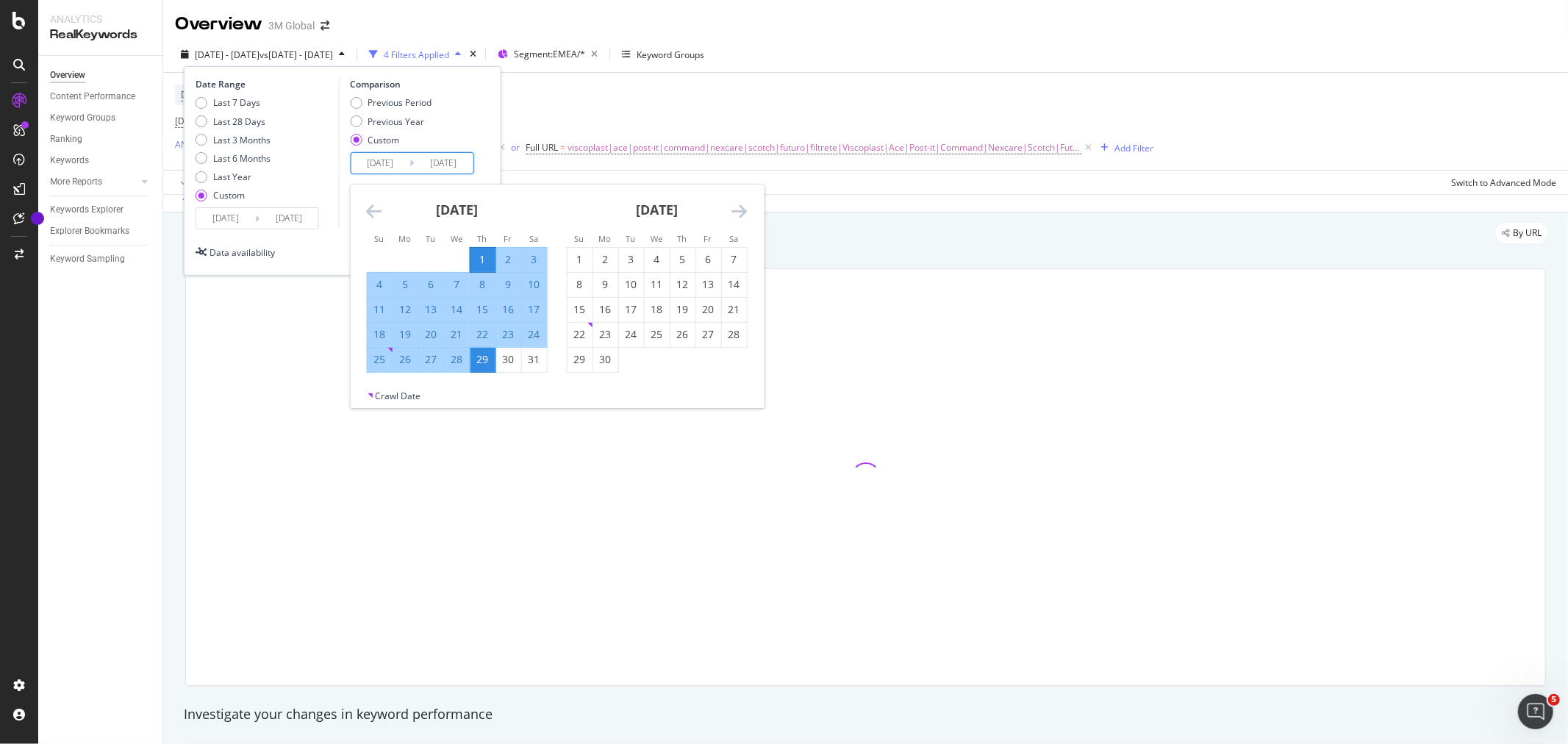
click at [388, 162] on input "2024/08/01" at bounding box center [380, 163] width 58 height 21
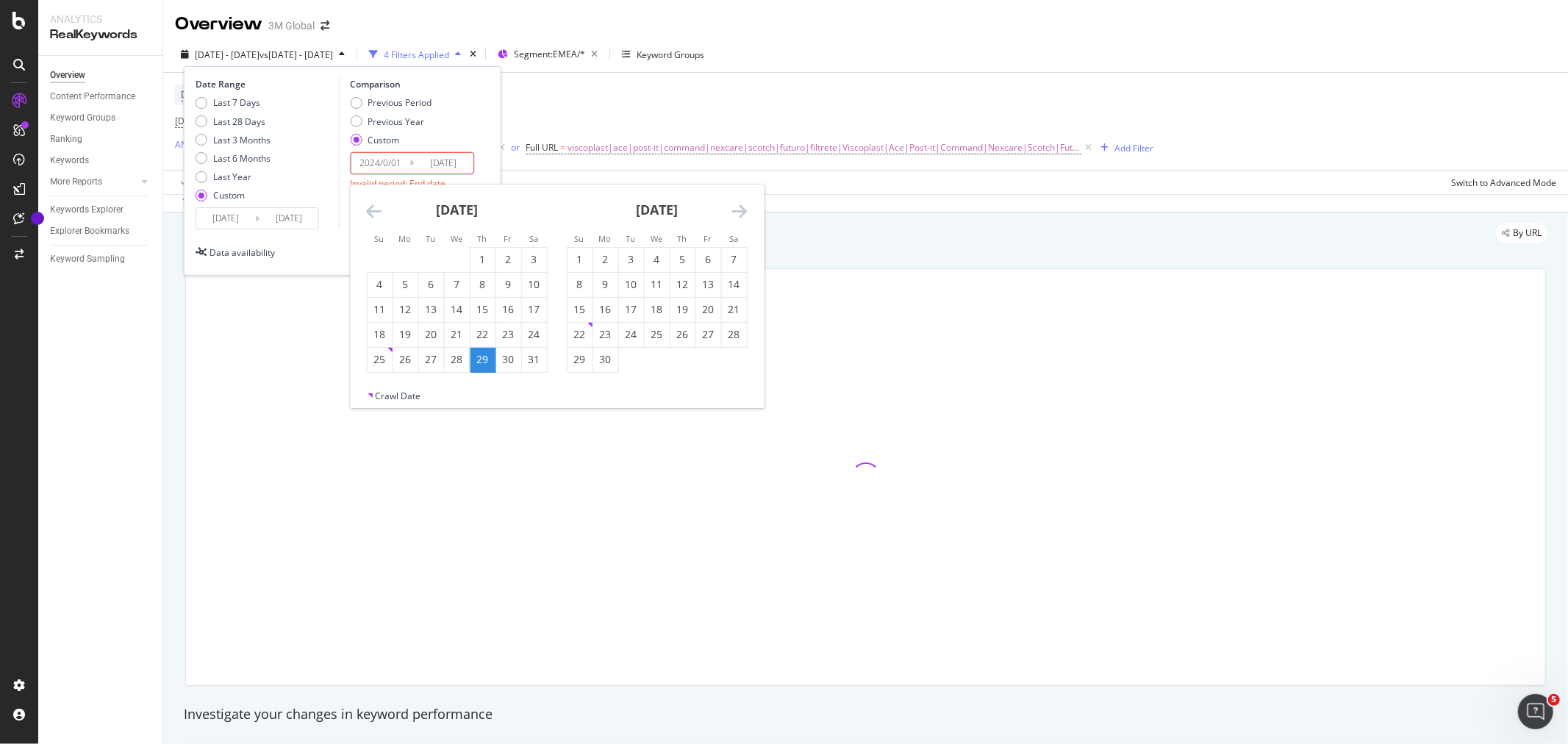
type input "2024/09/01"
click at [467, 163] on input "2024/08/29" at bounding box center [443, 163] width 58 height 21
click at [452, 164] on input "2024/08/30" at bounding box center [443, 163] width 58 height 21
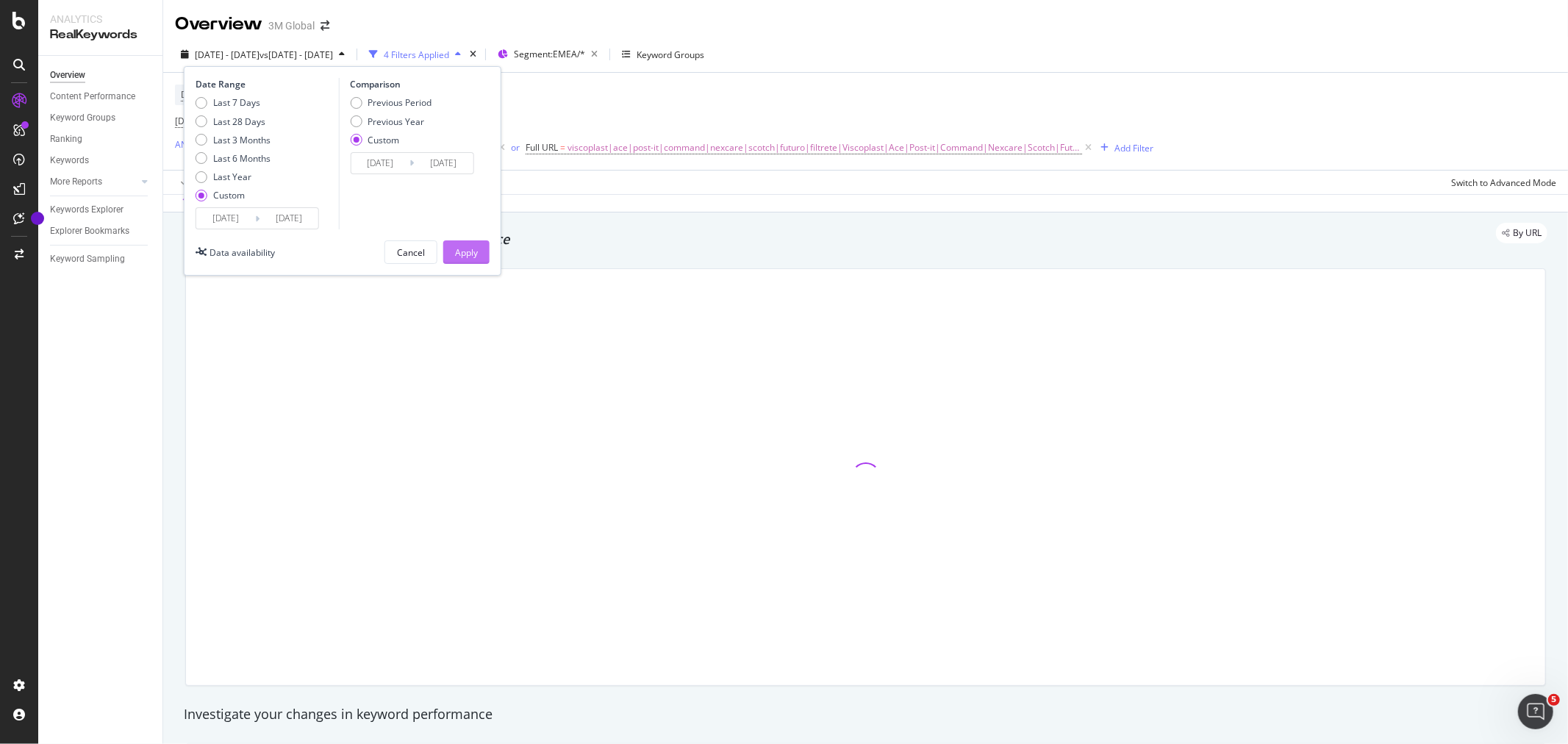
type input "2024/09/30"
click at [476, 250] on div "Apply" at bounding box center [466, 253] width 23 height 13
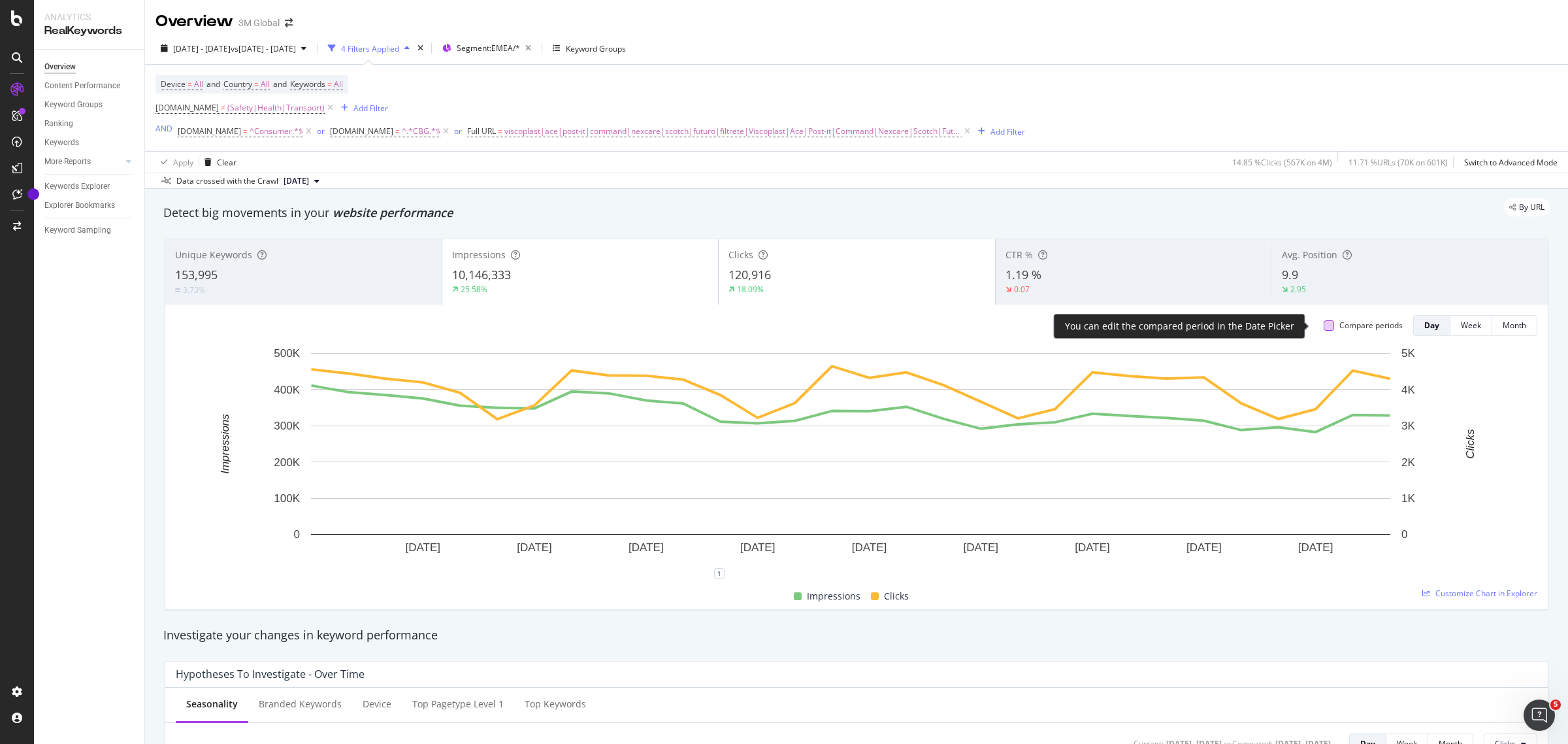
click at [1324, 325] on div at bounding box center [1329, 325] width 11 height 11
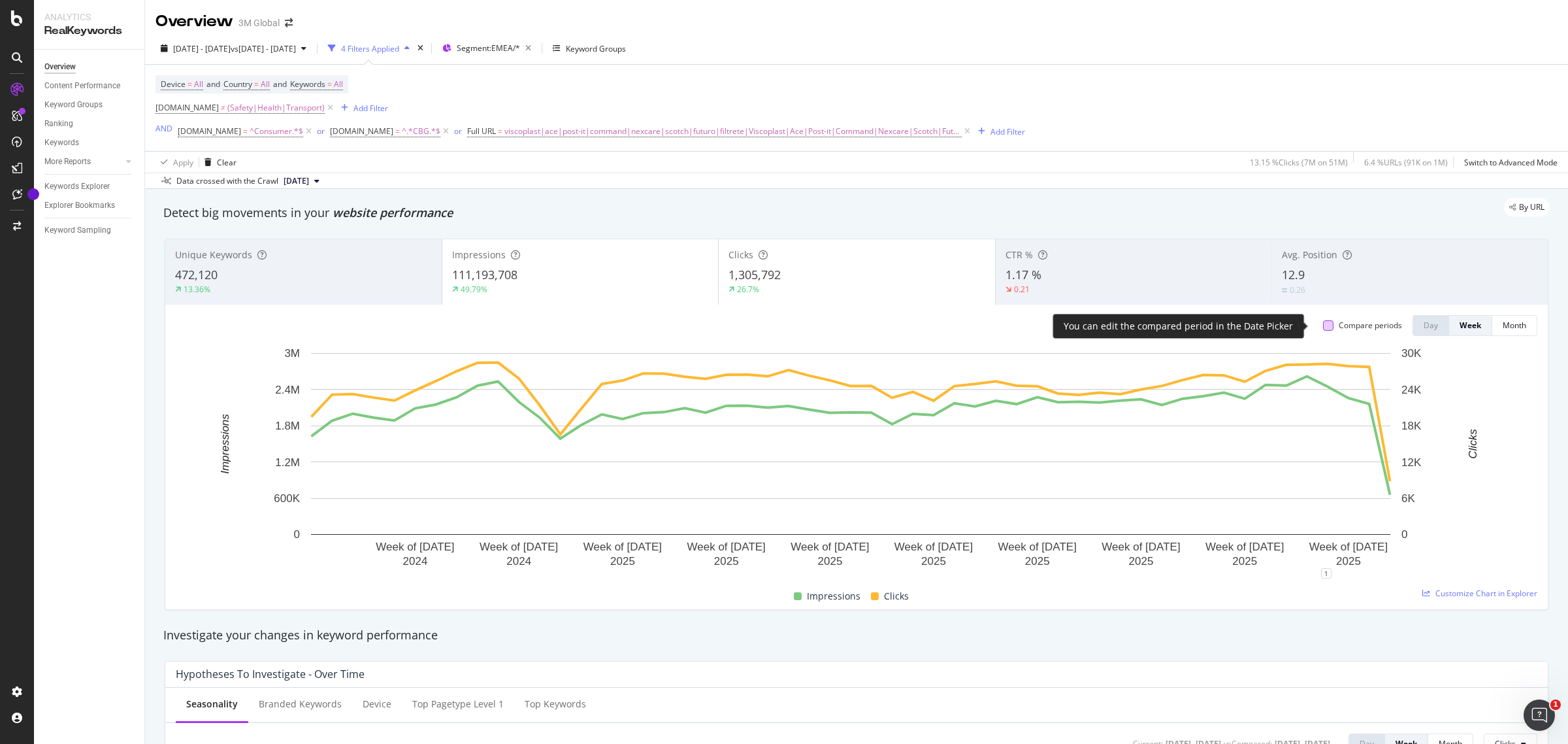
click at [1323, 324] on div at bounding box center [1328, 325] width 11 height 11
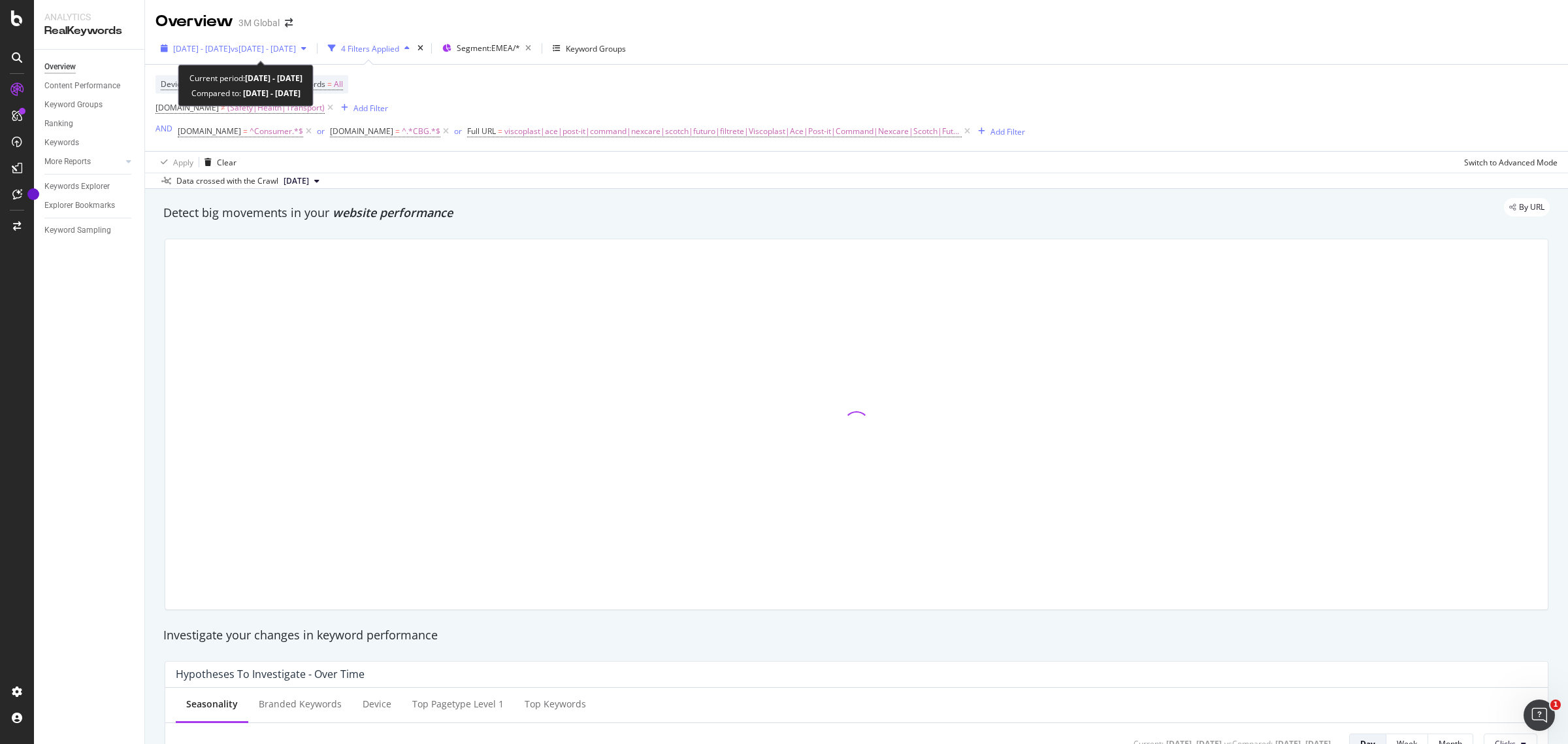
click at [293, 51] on span "vs [DATE] - [DATE]" at bounding box center [263, 49] width 66 height 11
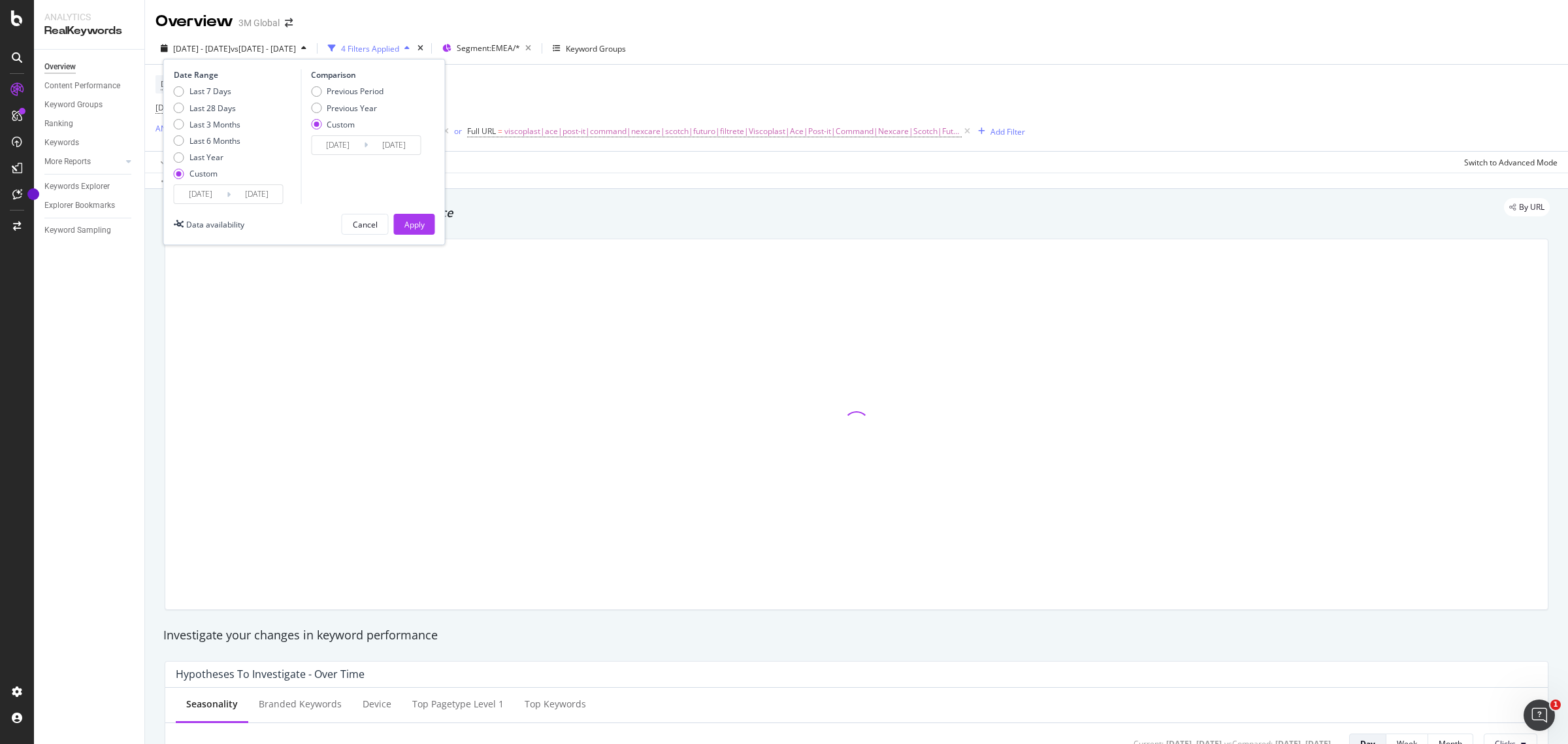
click at [217, 191] on input "[DATE]" at bounding box center [200, 194] width 52 height 19
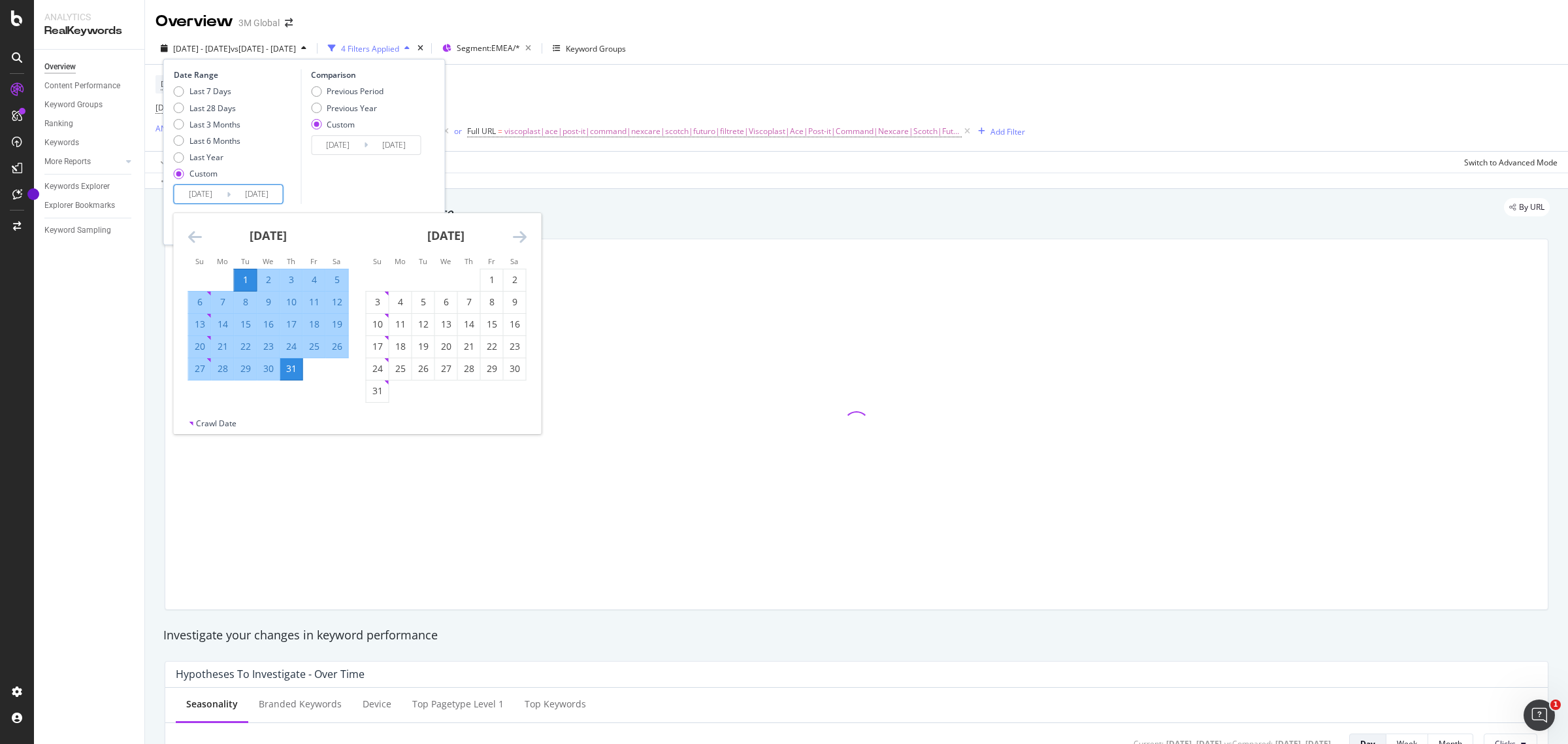
click at [208, 193] on input "[DATE]" at bounding box center [200, 194] width 52 height 19
type input "[DATE]"
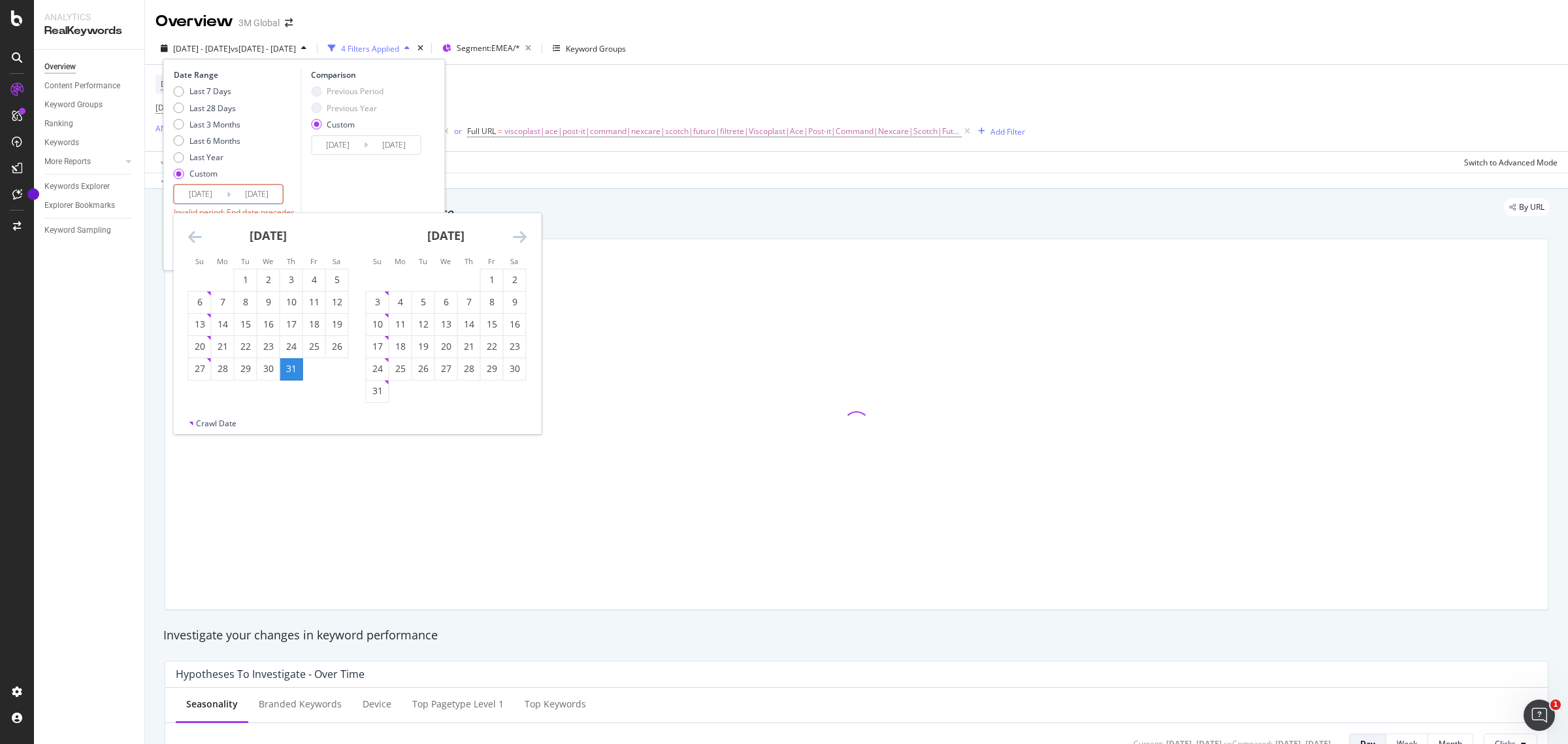
click at [262, 190] on input "[DATE]" at bounding box center [256, 194] width 52 height 19
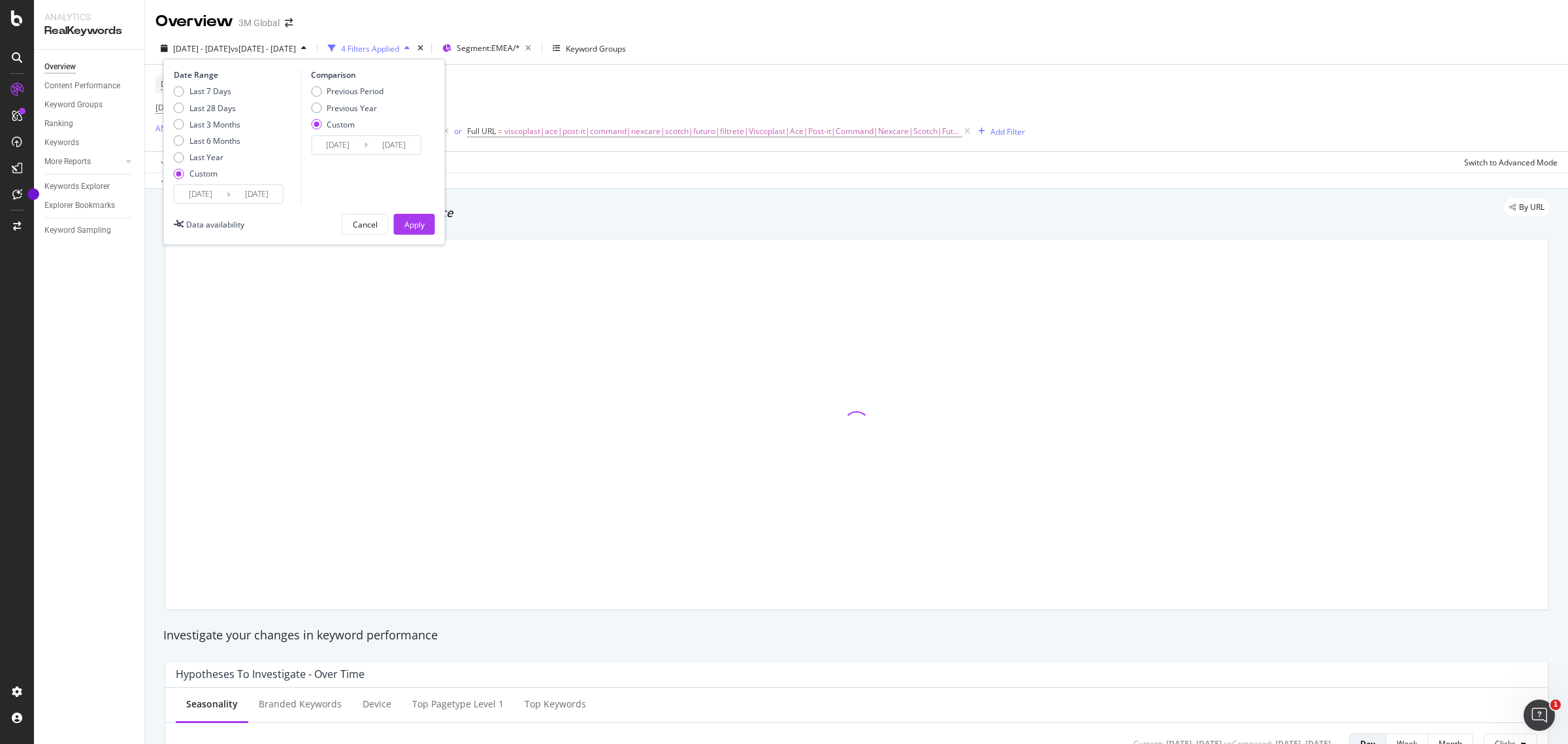
type input "[DATE]"
click at [360, 141] on input "[DATE]" at bounding box center [337, 145] width 52 height 19
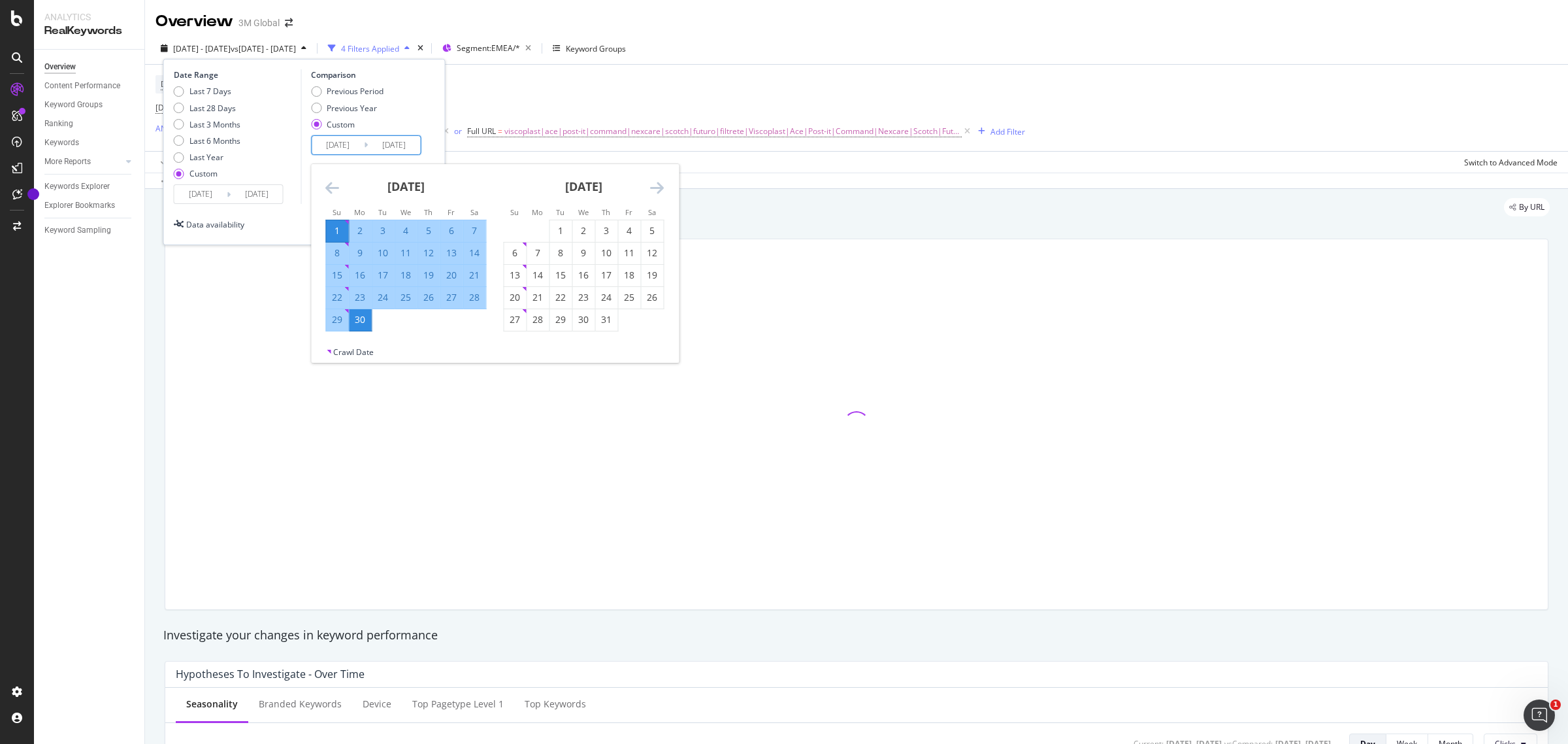
drag, startPoint x: 346, startPoint y: 144, endPoint x: 371, endPoint y: 137, distance: 26.0
click at [347, 144] on input "[DATE]" at bounding box center [337, 145] width 52 height 19
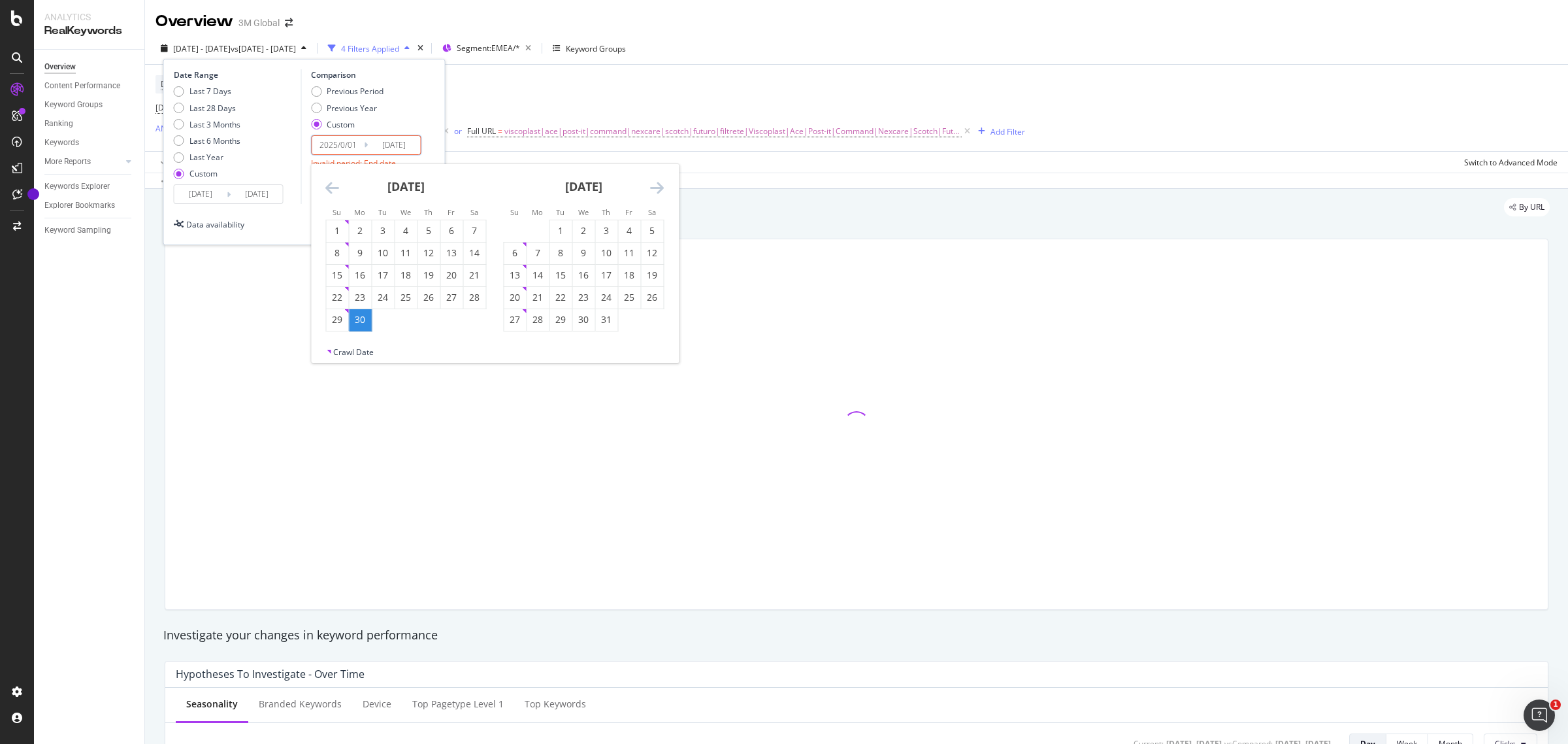
type input "[DATE]"
click at [416, 142] on input "[DATE]" at bounding box center [393, 145] width 52 height 19
click at [403, 145] on input "2025/06/31" at bounding box center [393, 145] width 52 height 19
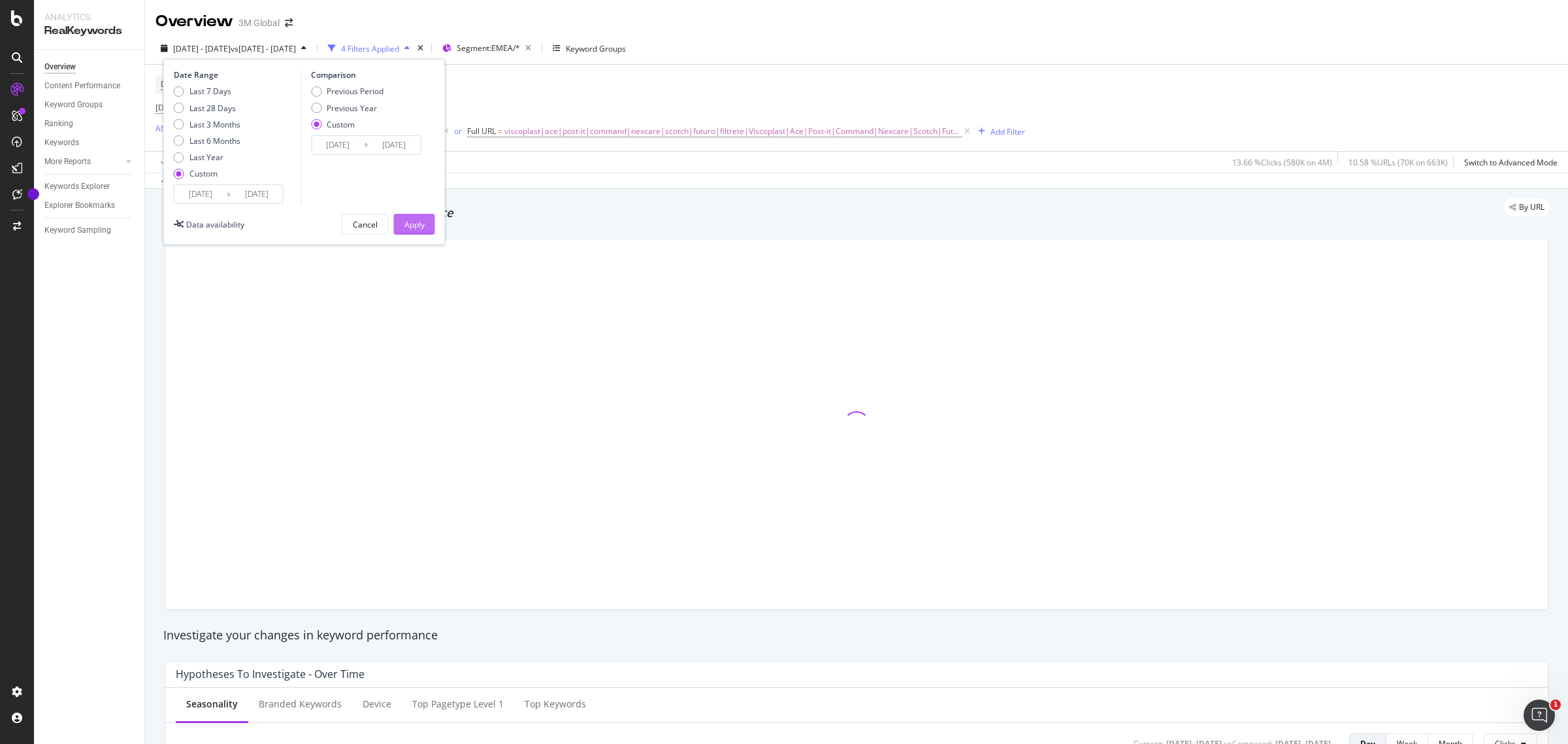
type input "[DATE]"
click at [415, 217] on div "Apply" at bounding box center [415, 224] width 20 height 19
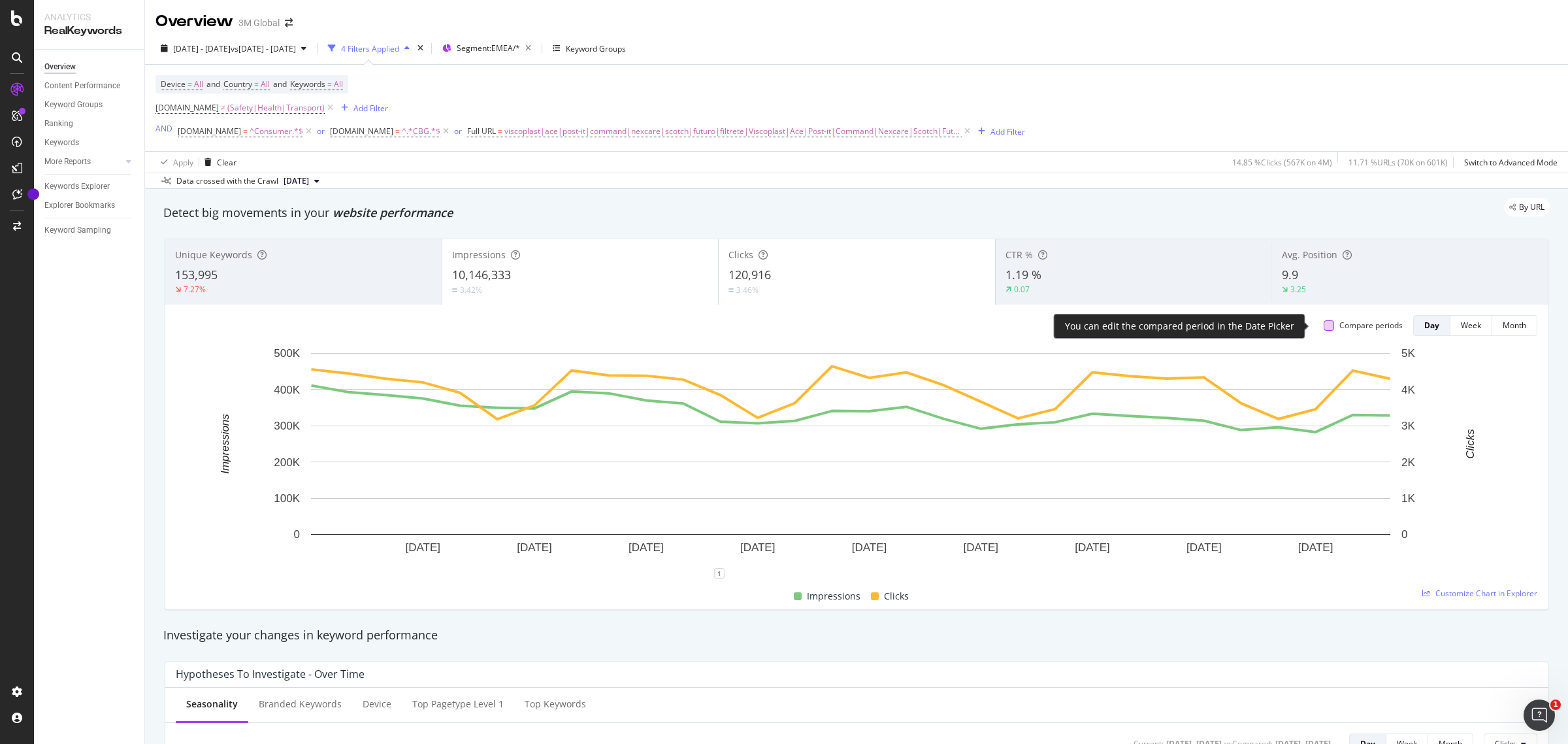
click at [1324, 329] on div at bounding box center [1329, 325] width 11 height 11
